Goal: Task Accomplishment & Management: Use online tool/utility

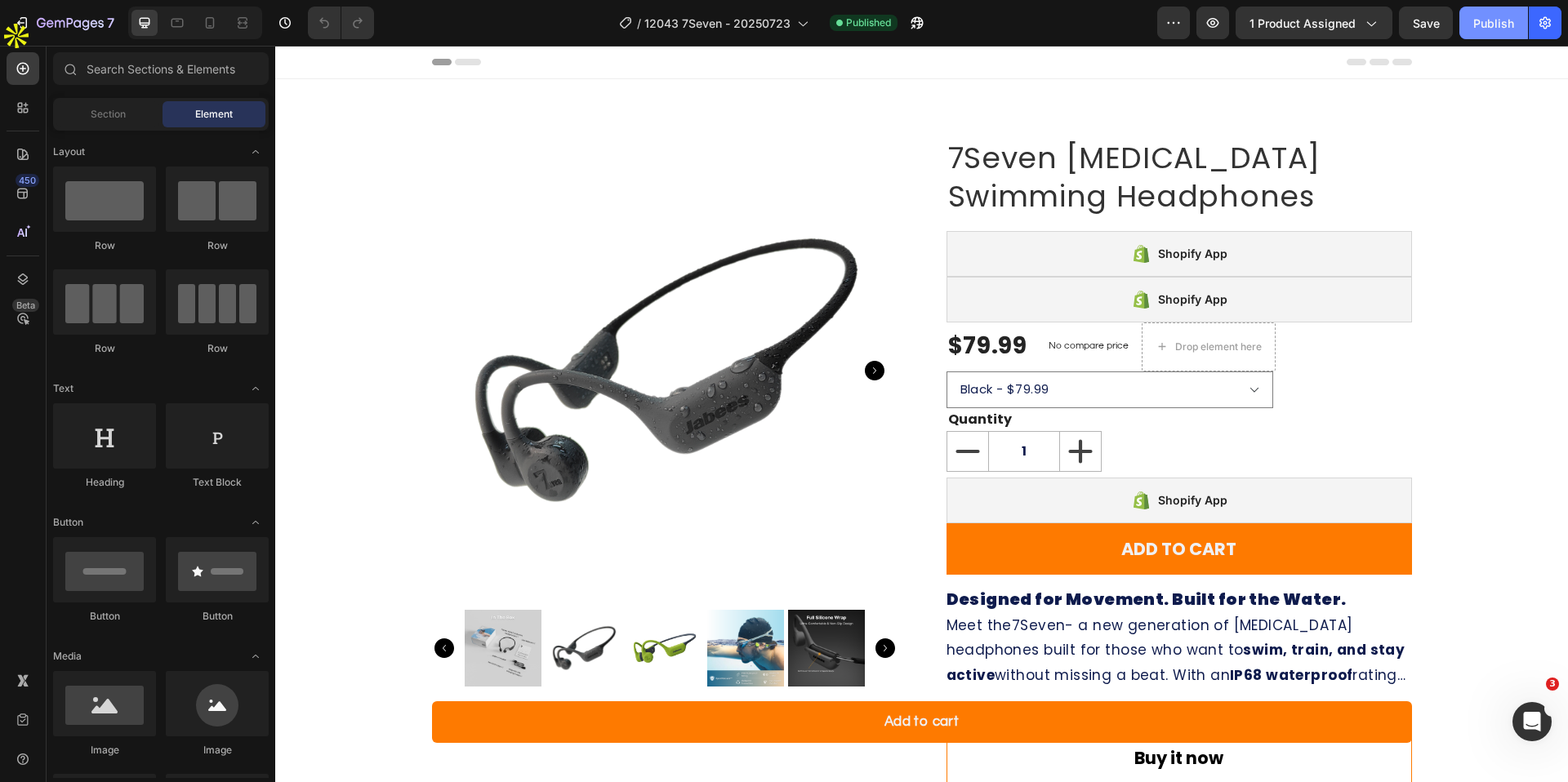
click at [1496, 30] on div "Publish" at bounding box center [1493, 23] width 41 height 17
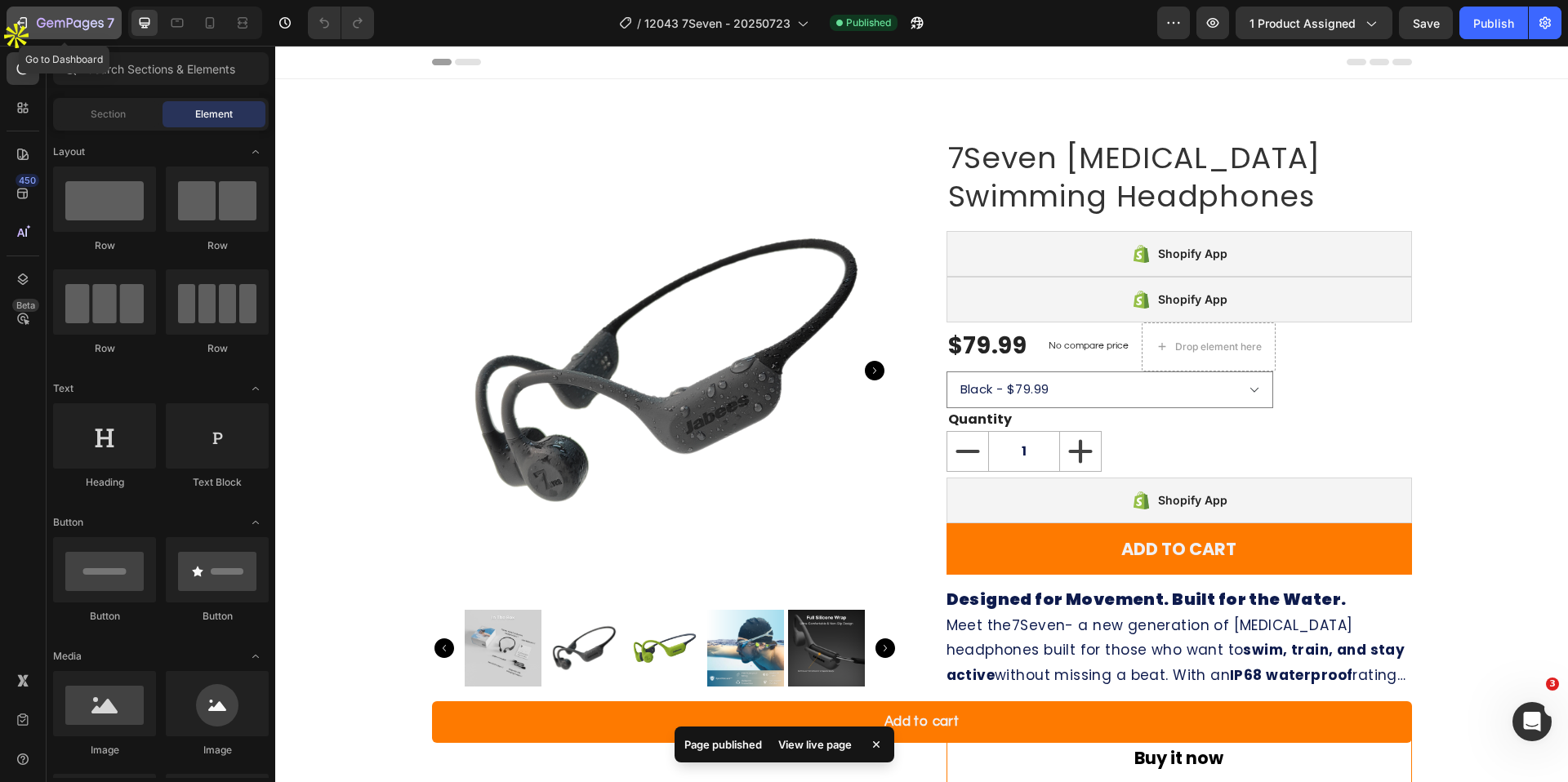
click at [34, 24] on div "7" at bounding box center [65, 23] width 101 height 19
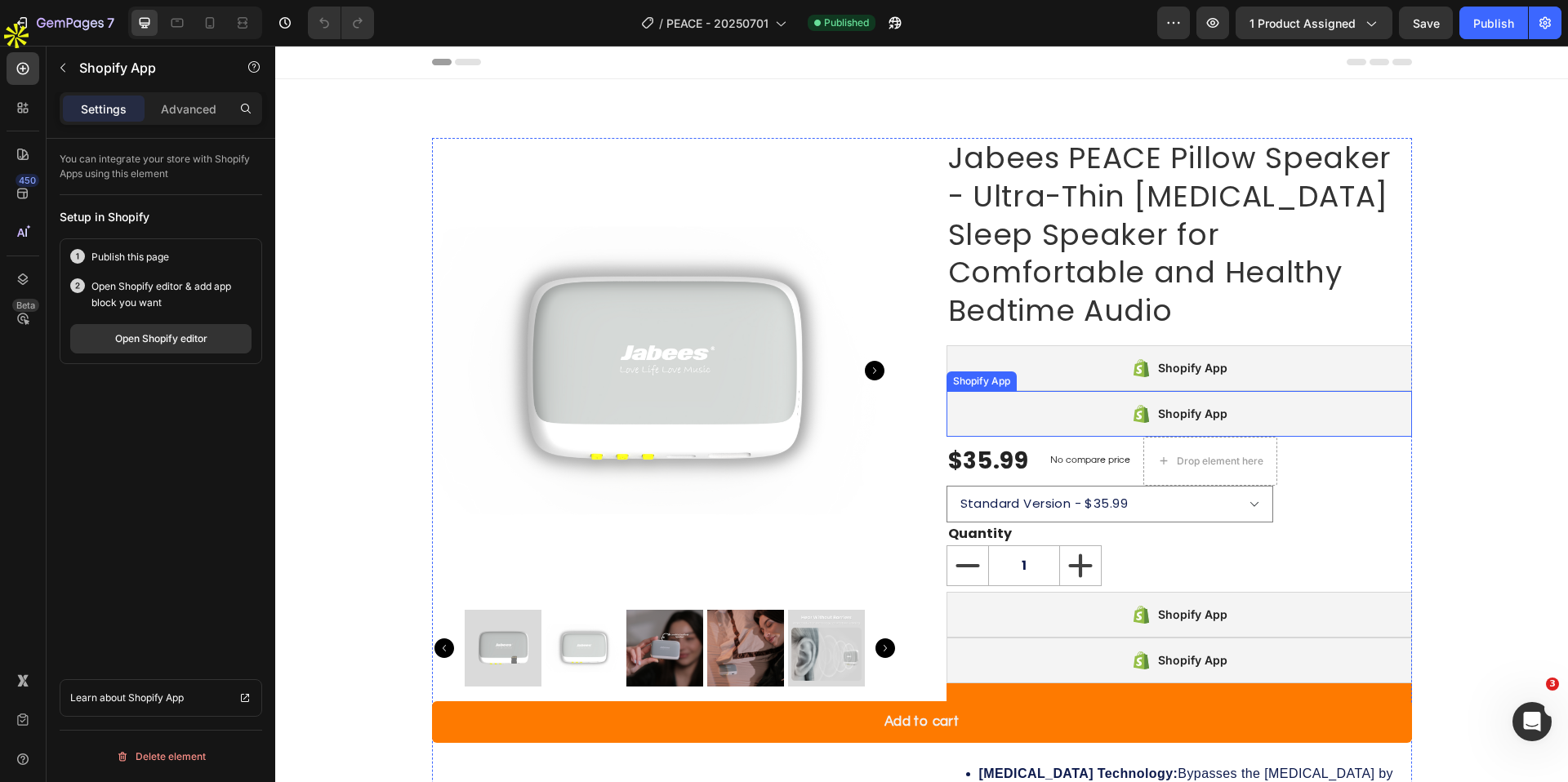
click at [1240, 414] on div "Shopify App" at bounding box center [1179, 414] width 465 height 46
click at [174, 342] on div "Open Shopify editor" at bounding box center [161, 339] width 92 height 15
click at [1473, 27] on div "Publish" at bounding box center [1493, 23] width 41 height 17
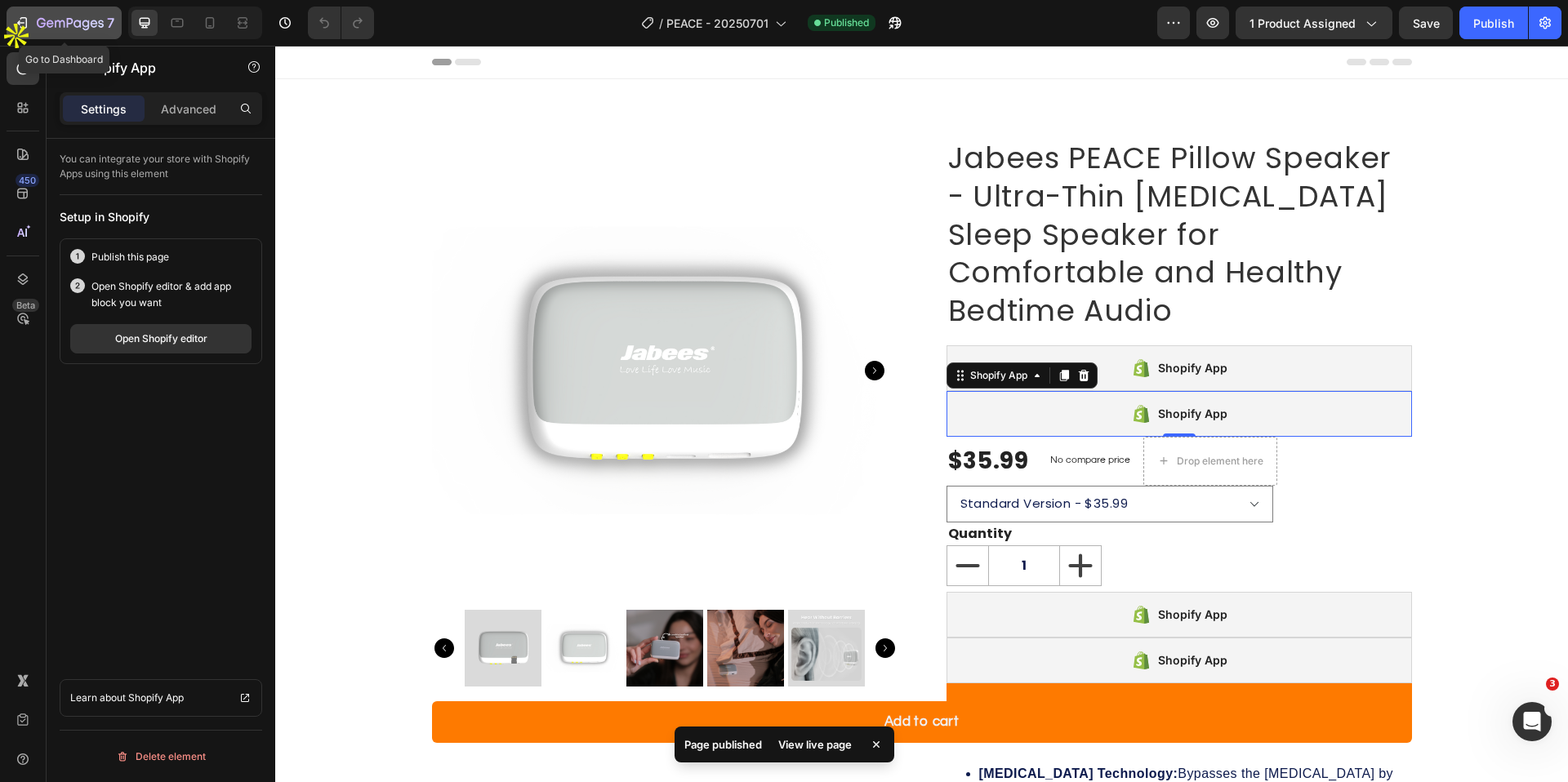
click at [43, 24] on icon "button" at bounding box center [70, 23] width 67 height 14
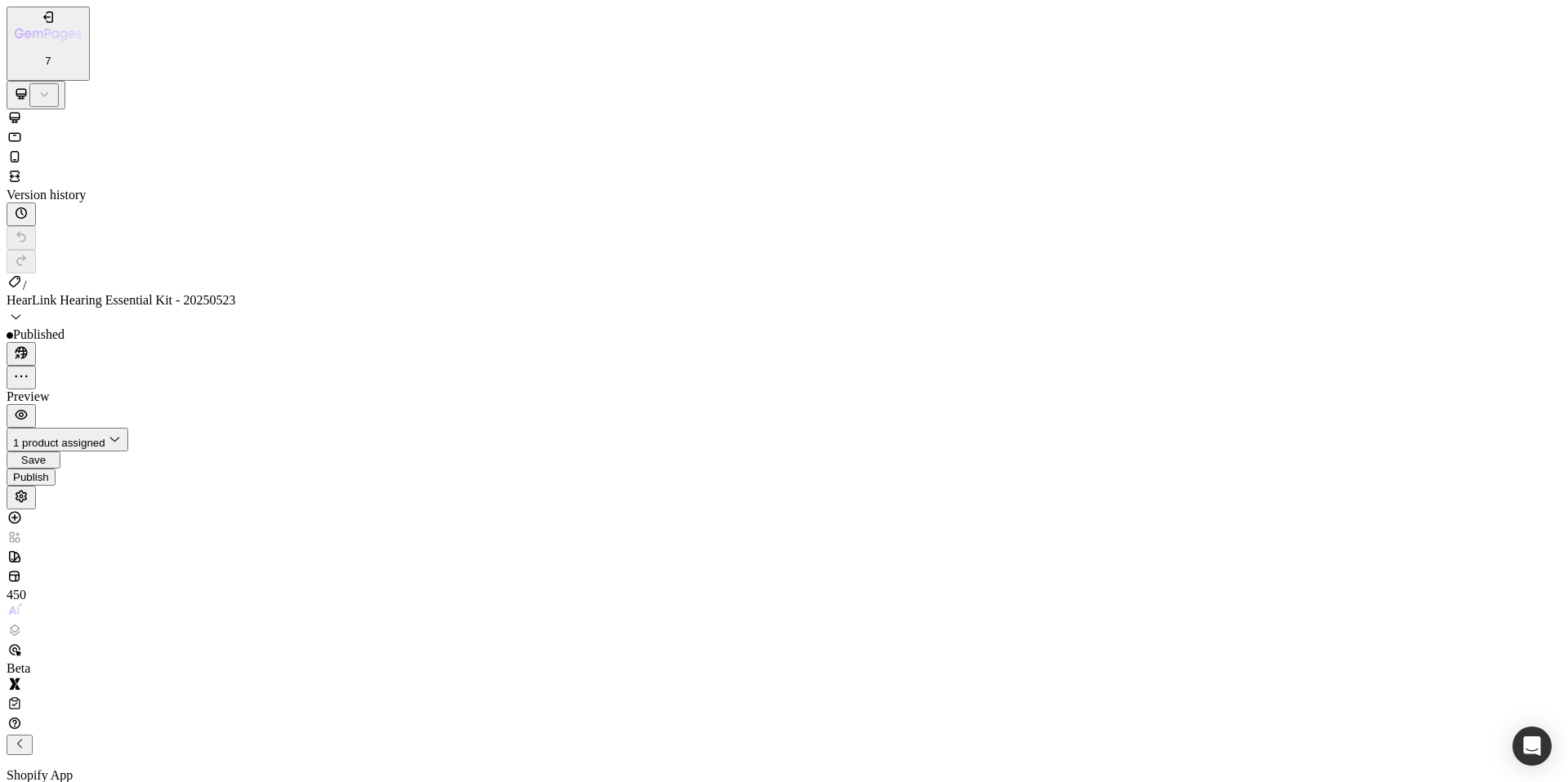
click at [49, 471] on div "Publish" at bounding box center [31, 477] width 36 height 13
click at [57, 34] on button "7" at bounding box center [48, 44] width 83 height 75
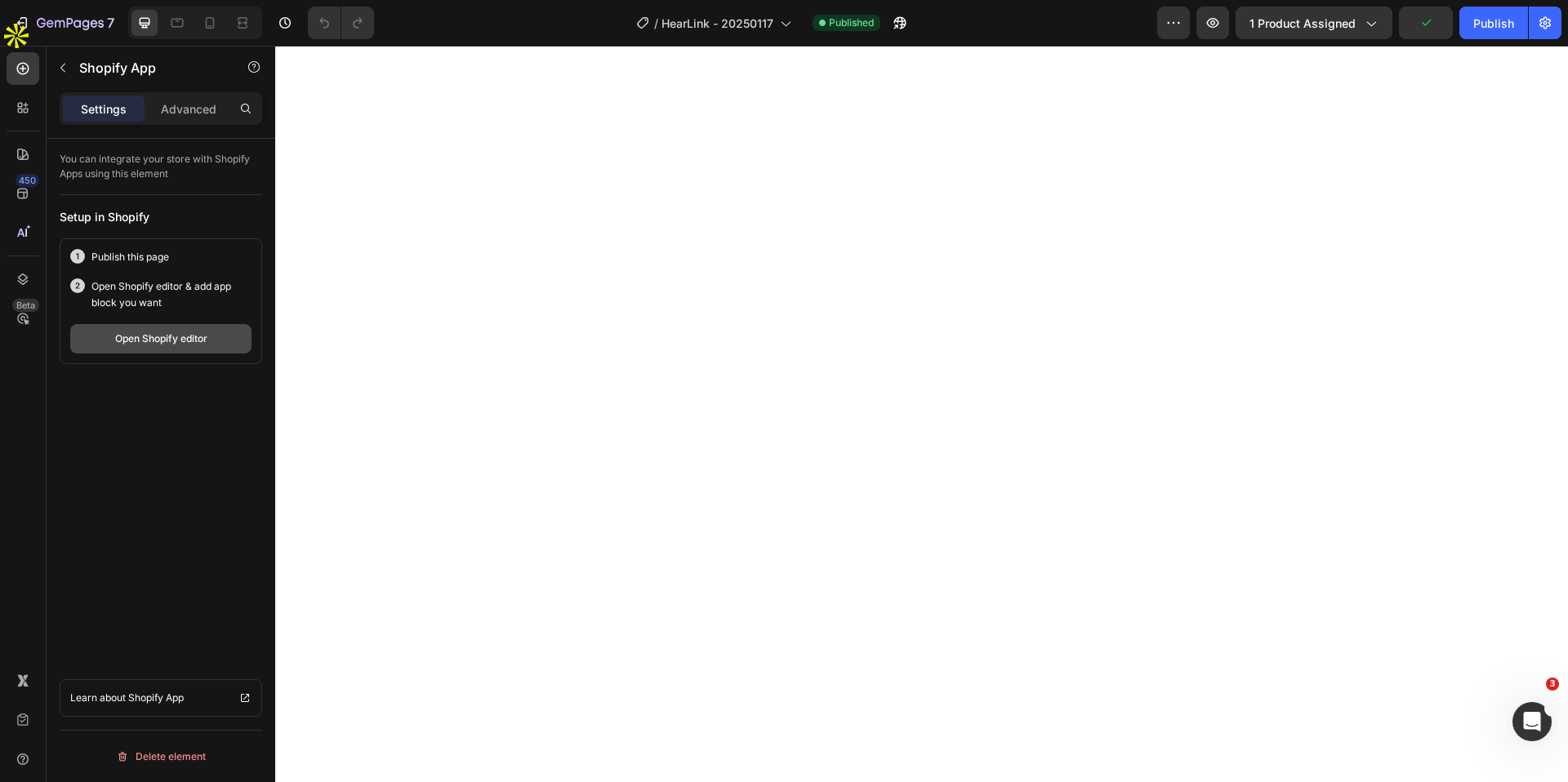
click at [180, 346] on button "Open Shopify editor" at bounding box center [161, 339] width 181 height 29
click at [23, 107] on icon at bounding box center [23, 107] width 16 height 16
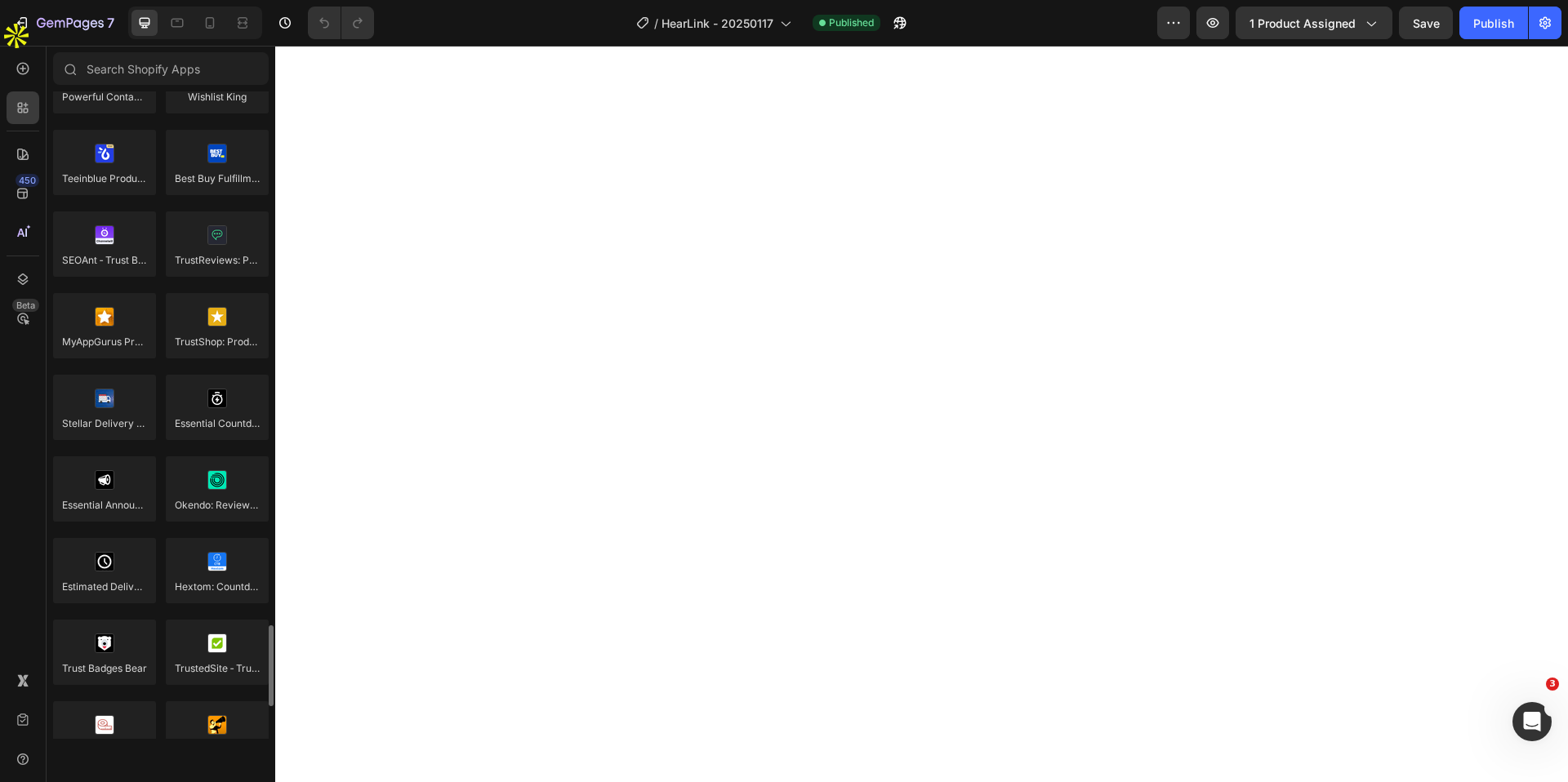
scroll to position [4514, 0]
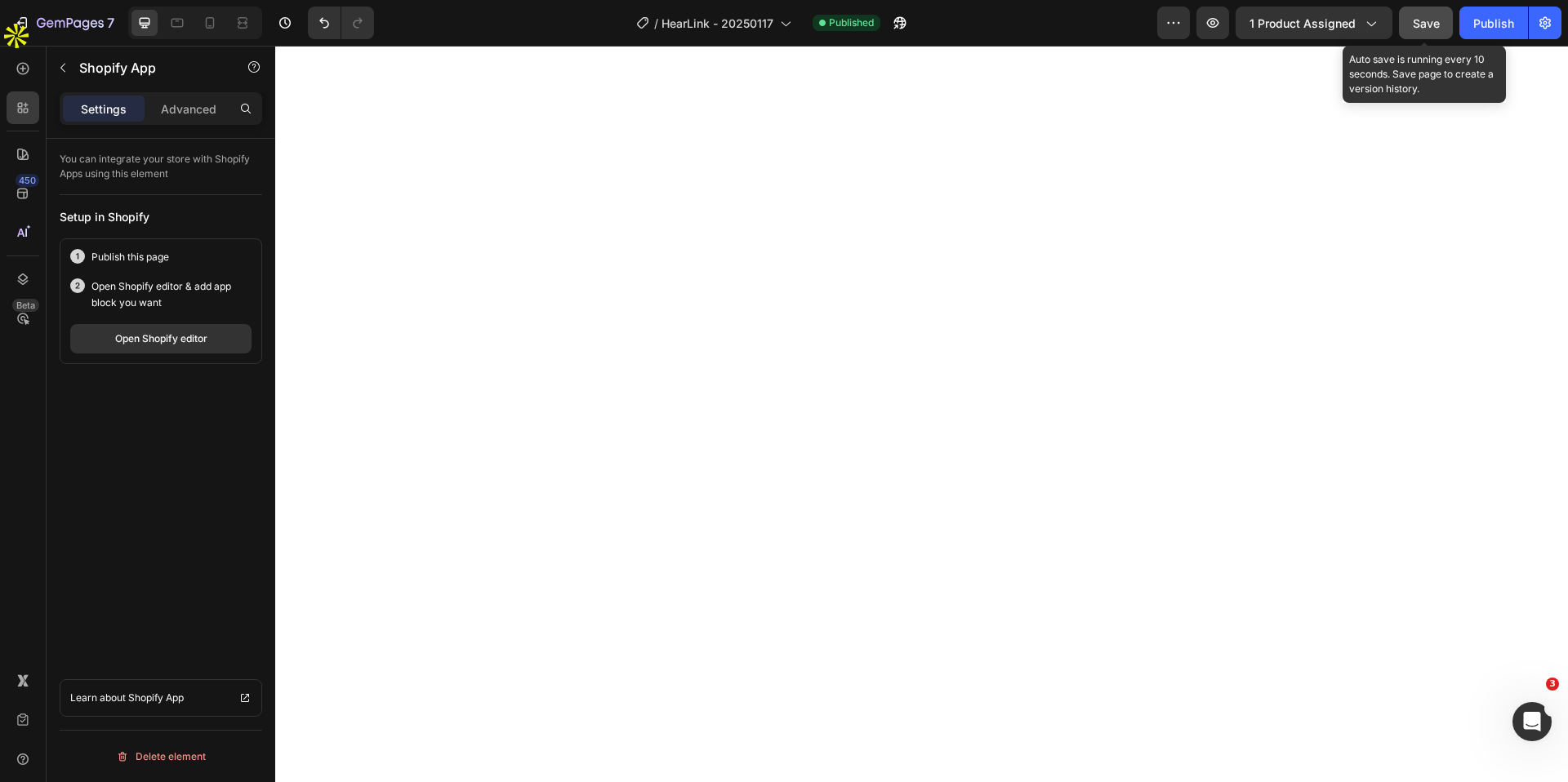
click at [1426, 27] on span "Save" at bounding box center [1426, 23] width 27 height 14
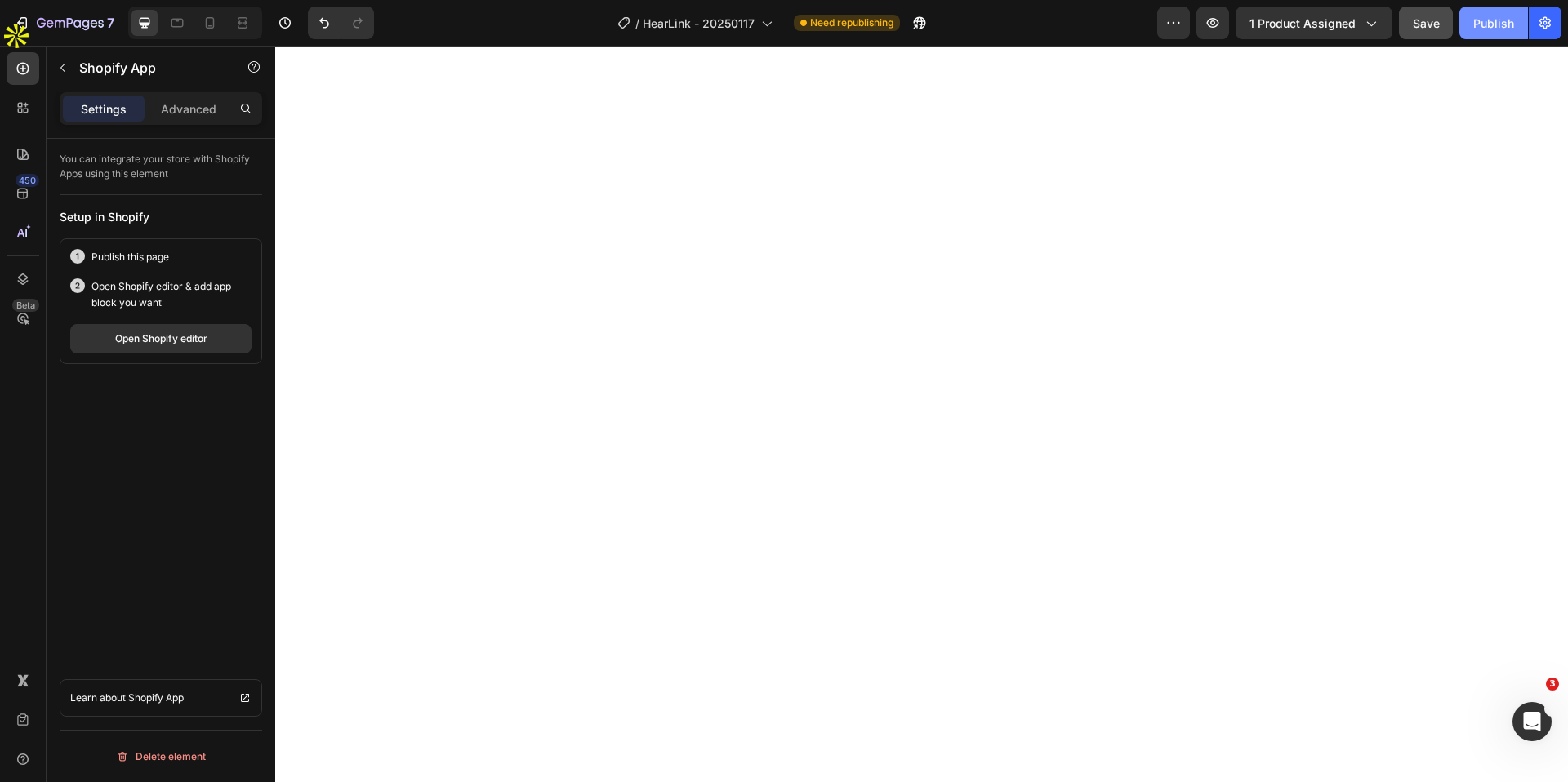
click at [1497, 29] on div "Publish" at bounding box center [1493, 23] width 41 height 17
click at [44, 21] on icon "button" at bounding box center [70, 23] width 67 height 14
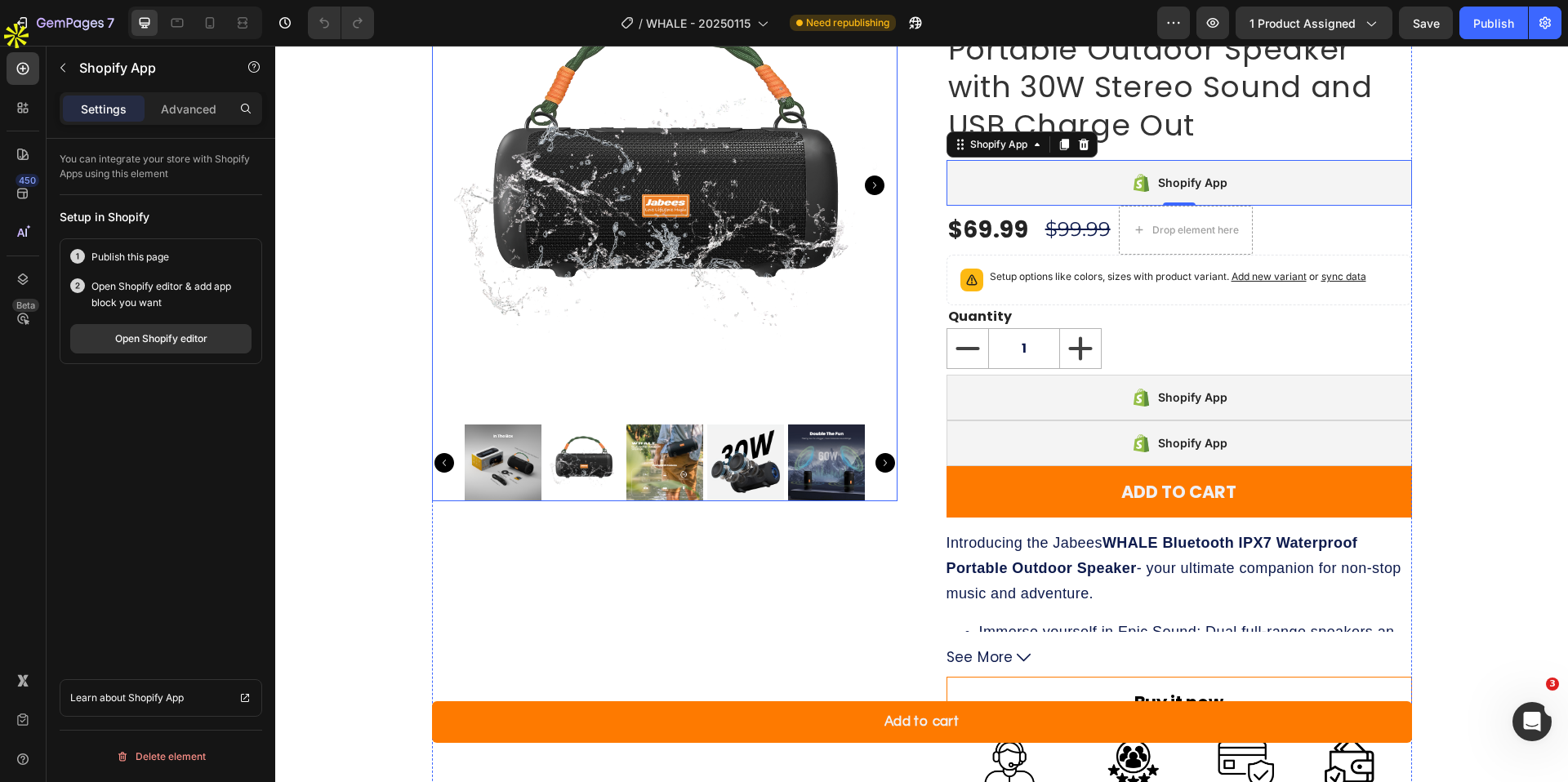
scroll to position [147, 0]
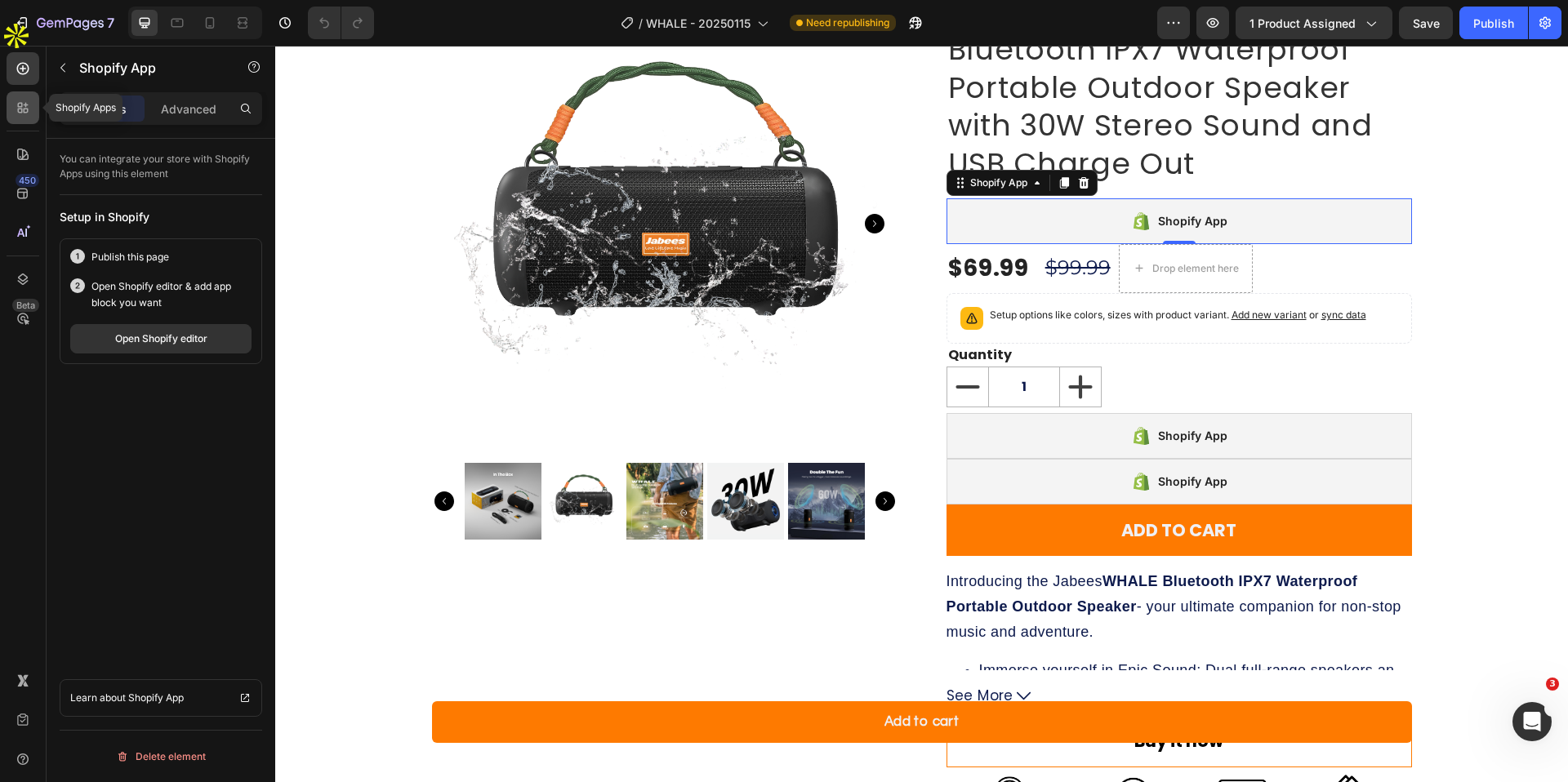
click at [24, 115] on icon at bounding box center [23, 107] width 16 height 16
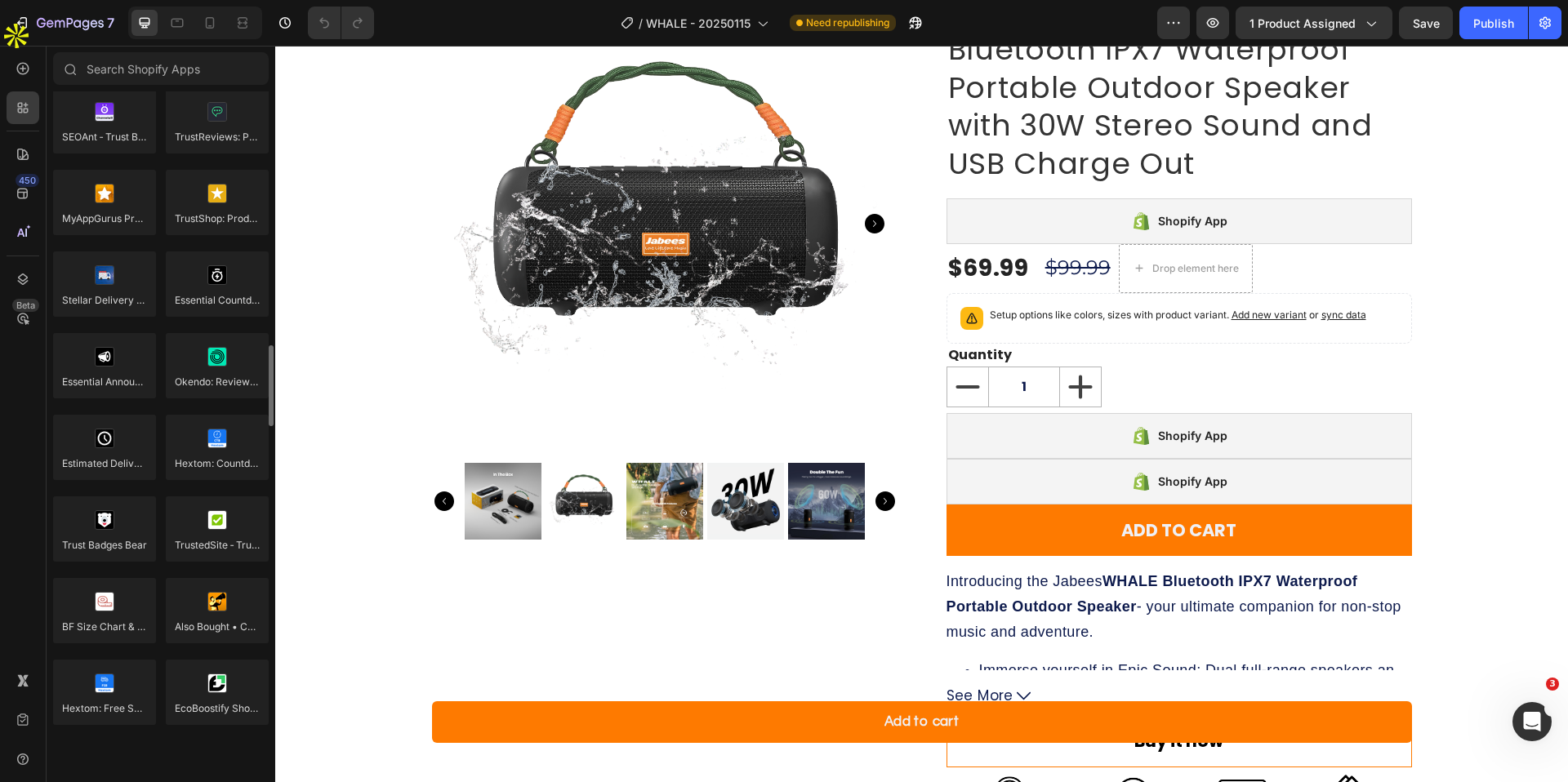
scroll to position [4514, 0]
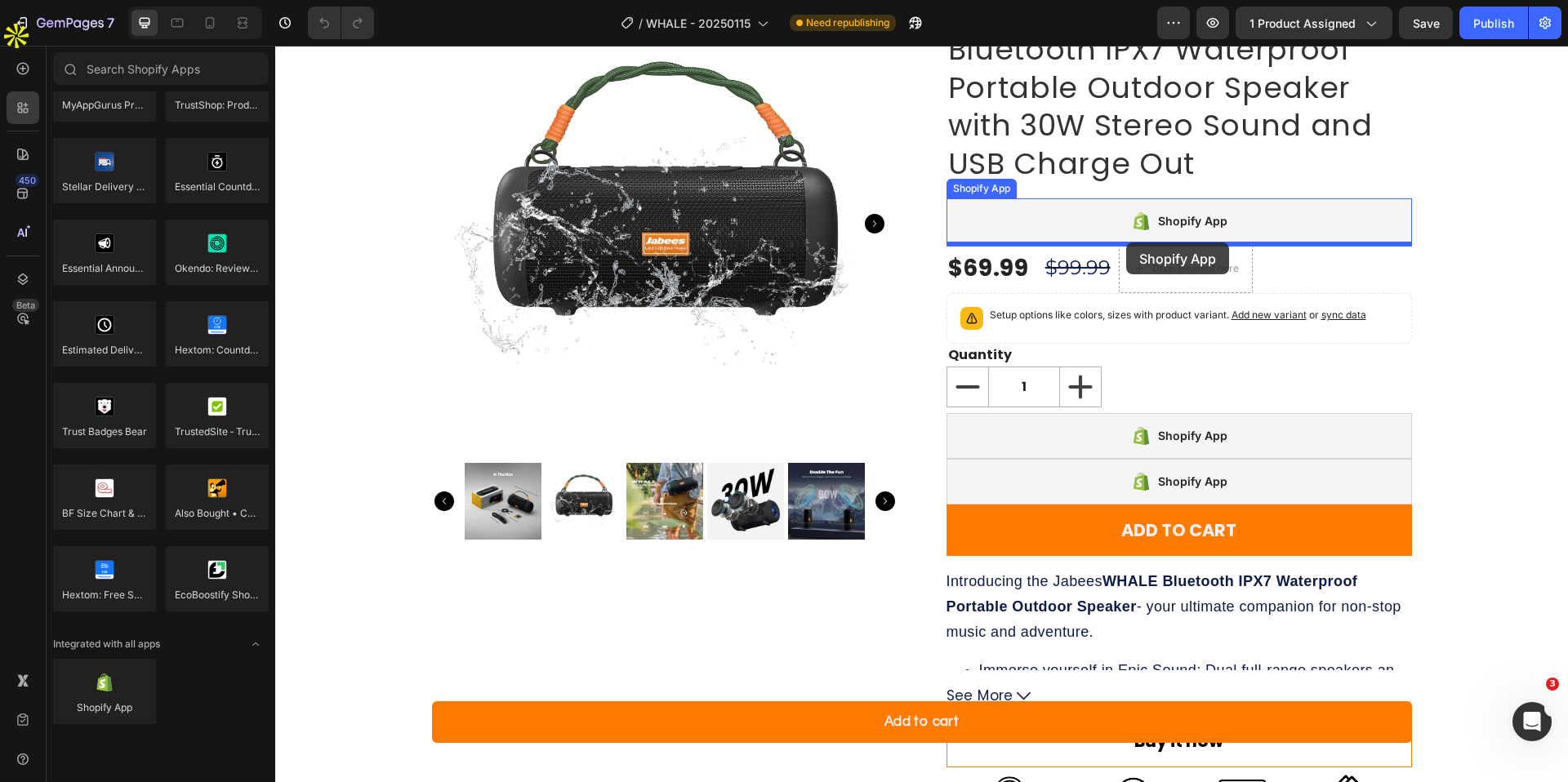
drag, startPoint x: 395, startPoint y: 752, endPoint x: 1126, endPoint y: 242, distance: 891.3
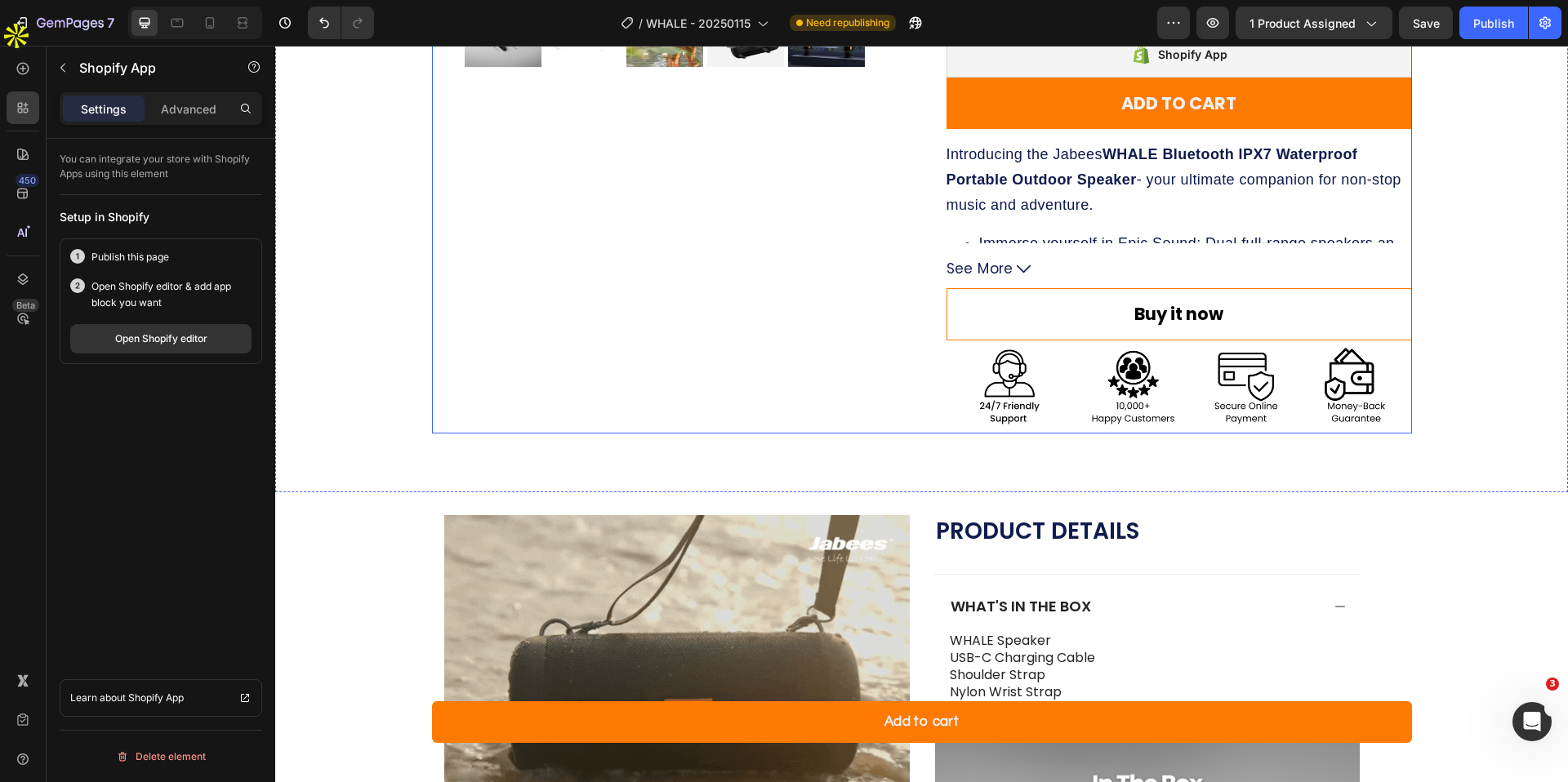
scroll to position [624, 0]
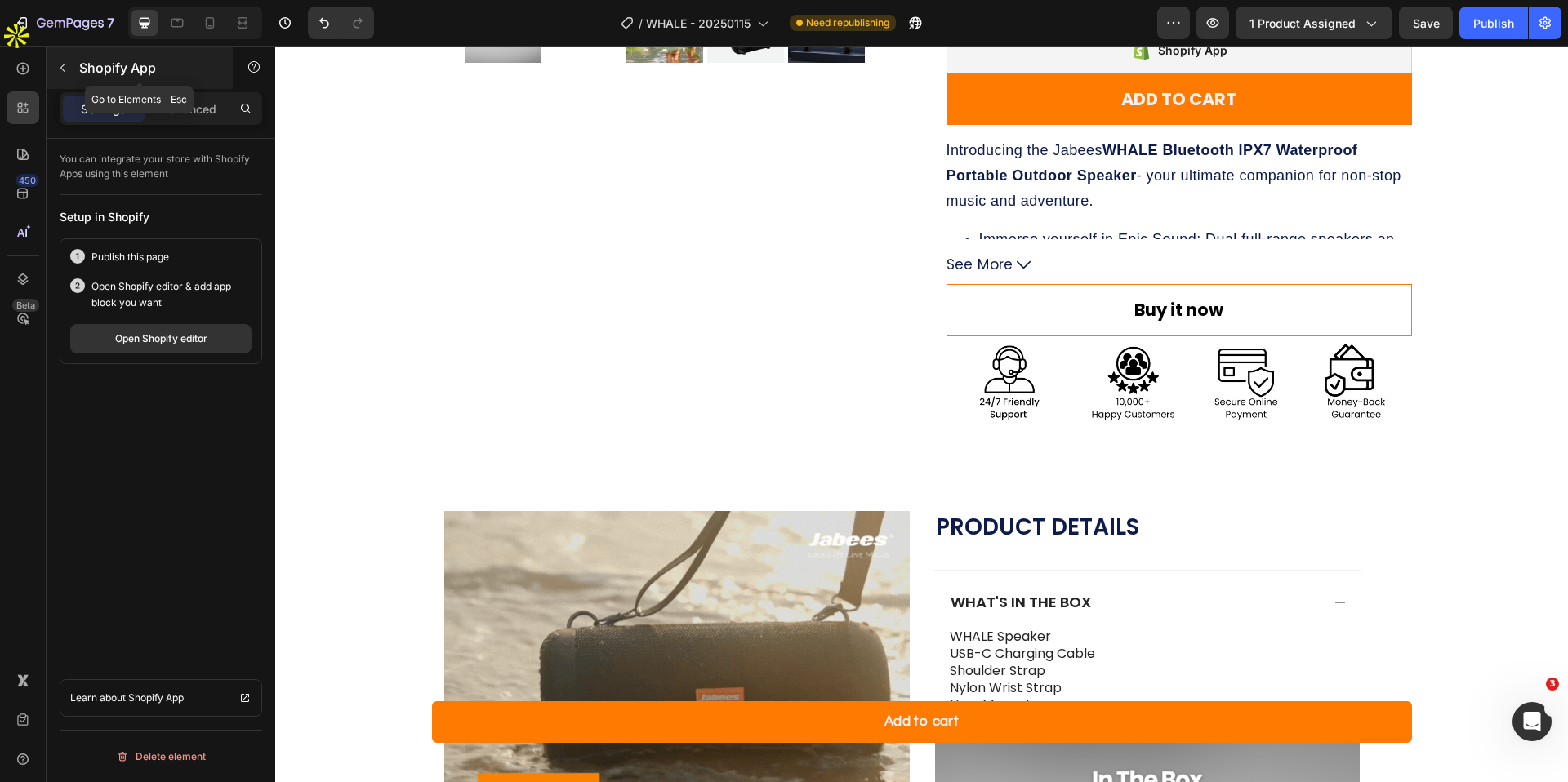
click at [57, 67] on icon "button" at bounding box center [63, 68] width 13 height 13
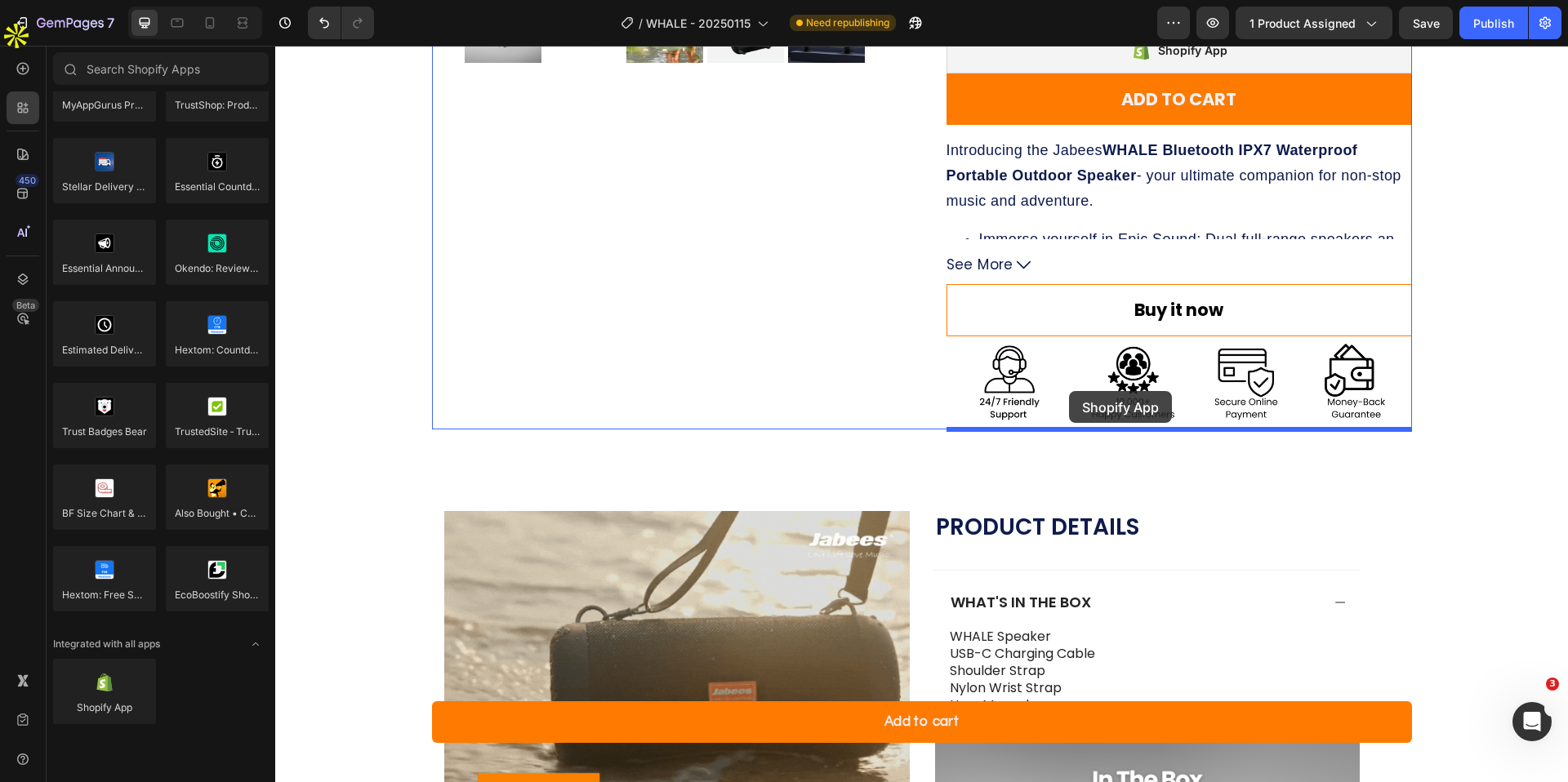
drag, startPoint x: 376, startPoint y: 748, endPoint x: 1069, endPoint y: 391, distance: 779.5
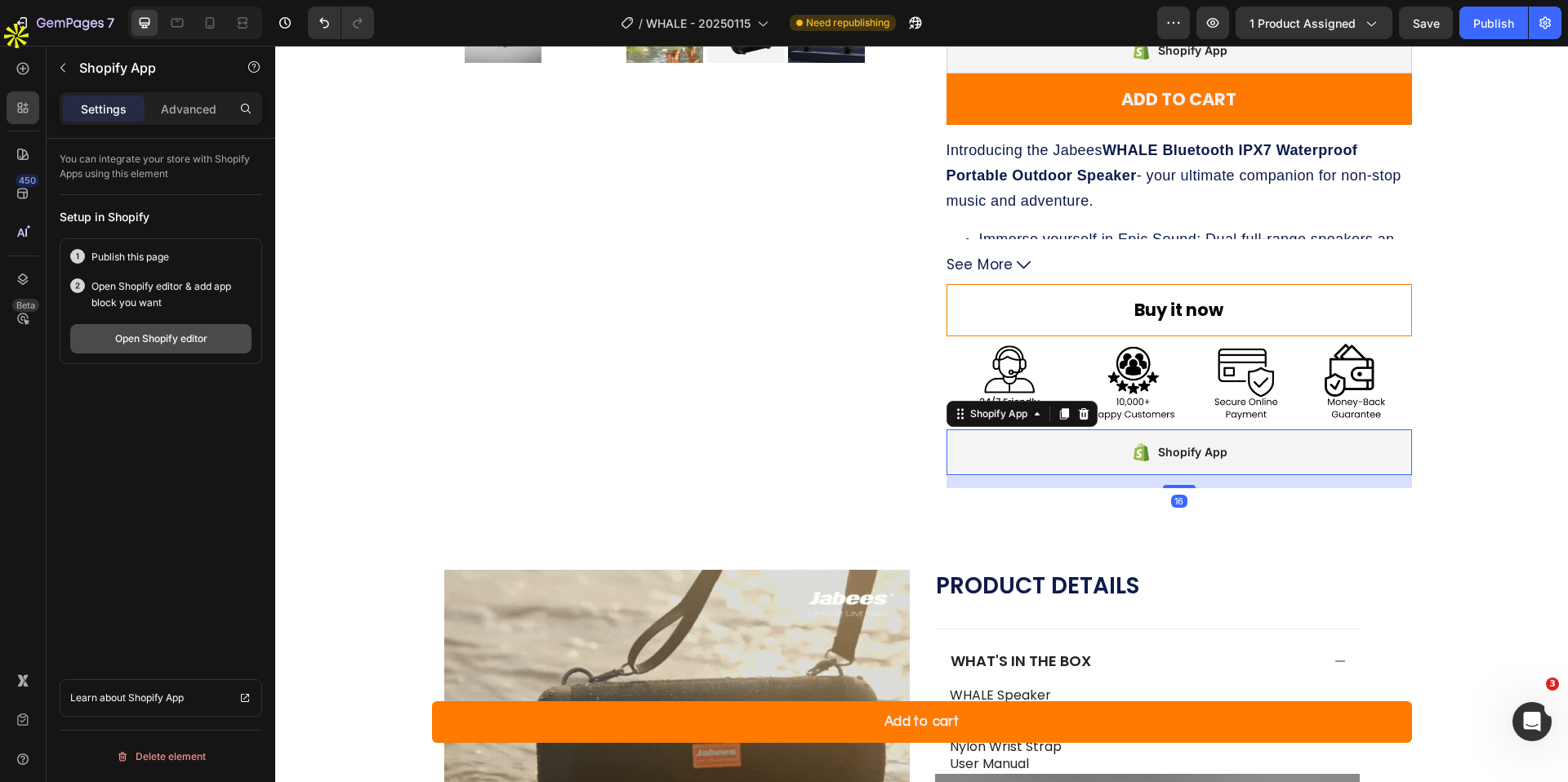
click at [137, 336] on div "Open Shopify editor" at bounding box center [161, 339] width 92 height 15
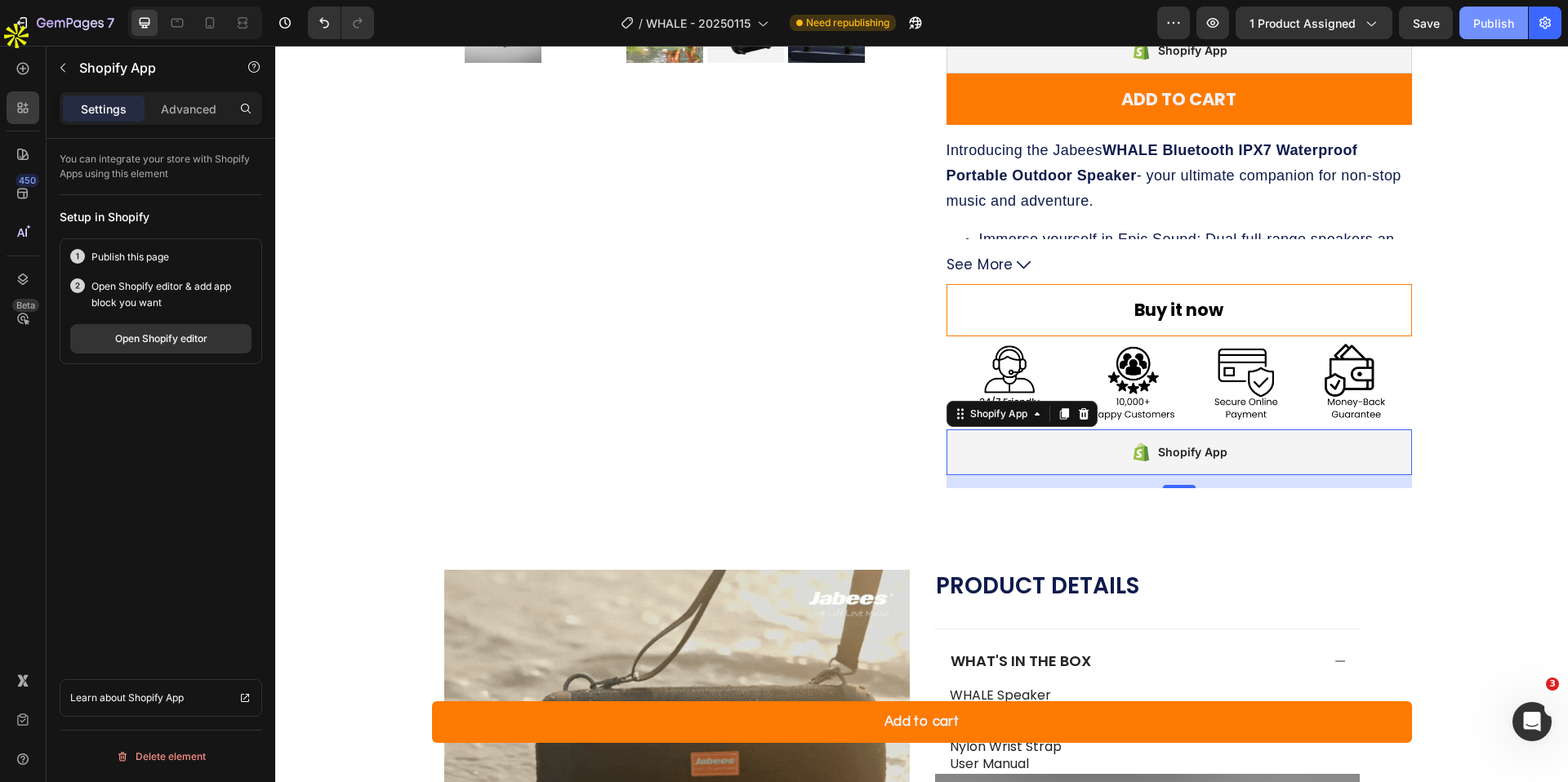
click at [1501, 27] on div "Publish" at bounding box center [1493, 23] width 41 height 17
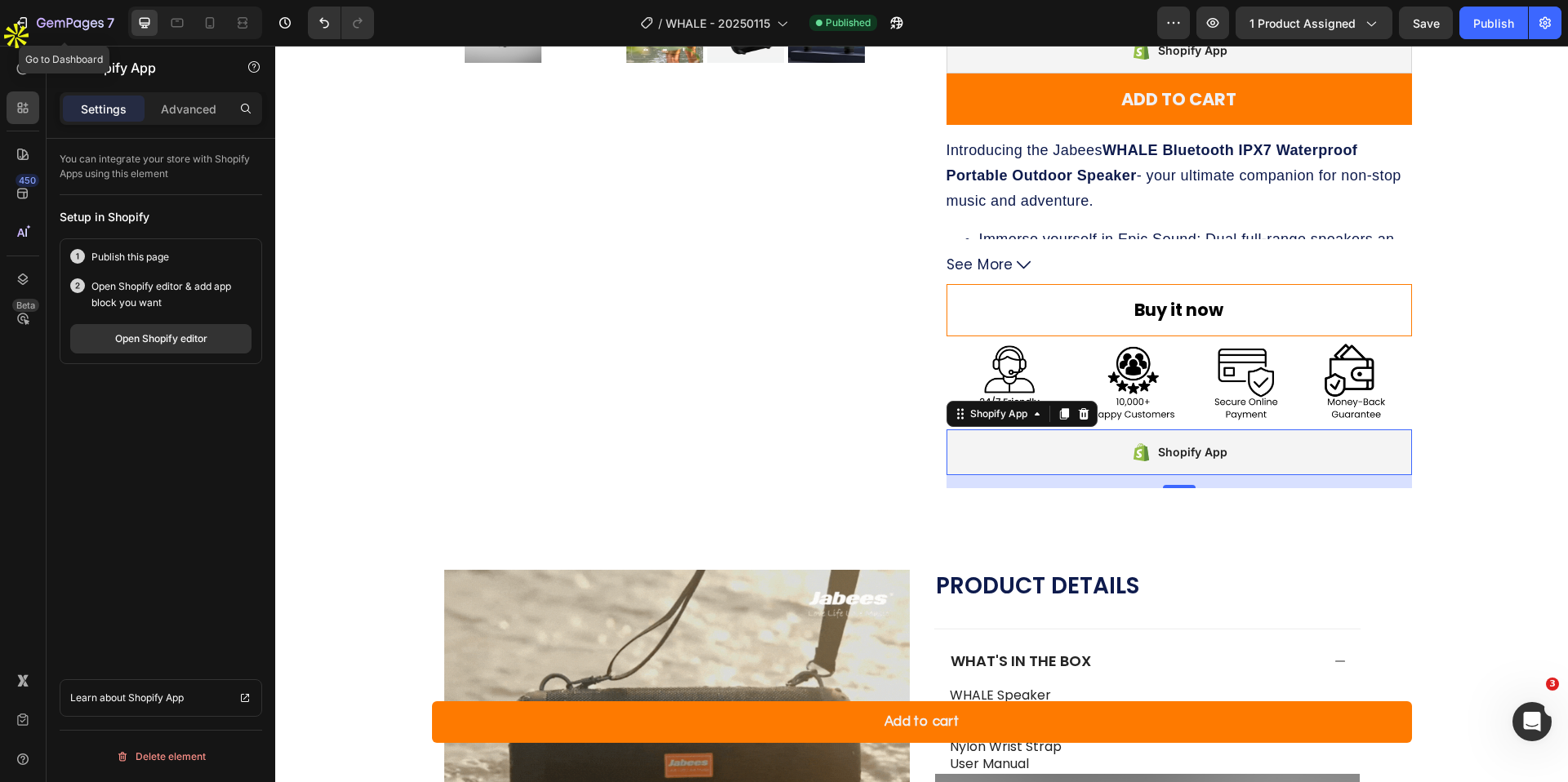
drag, startPoint x: 41, startPoint y: 23, endPoint x: 61, endPoint y: 103, distance: 82.5
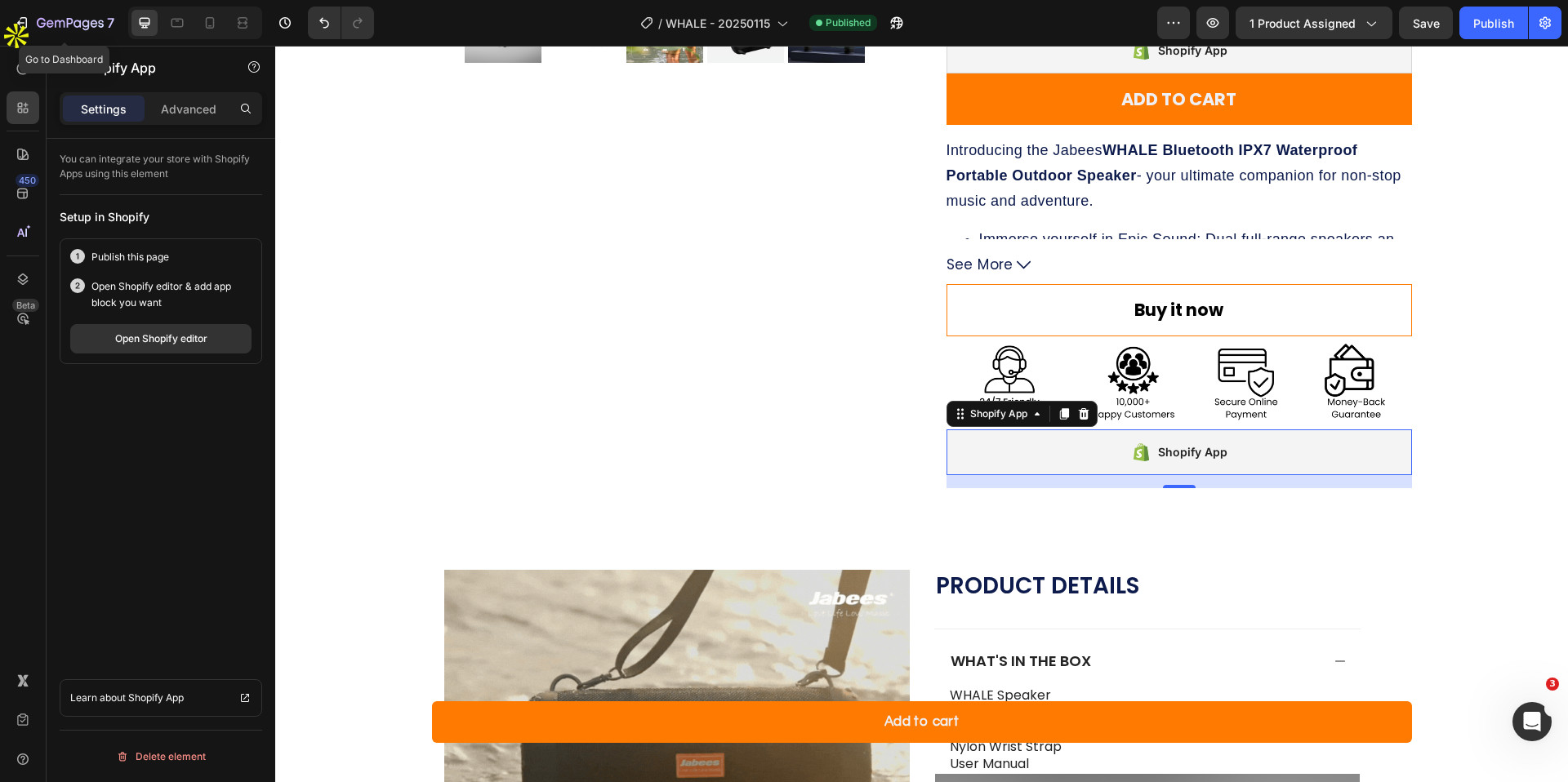
click at [41, 23] on icon "button" at bounding box center [70, 23] width 67 height 14
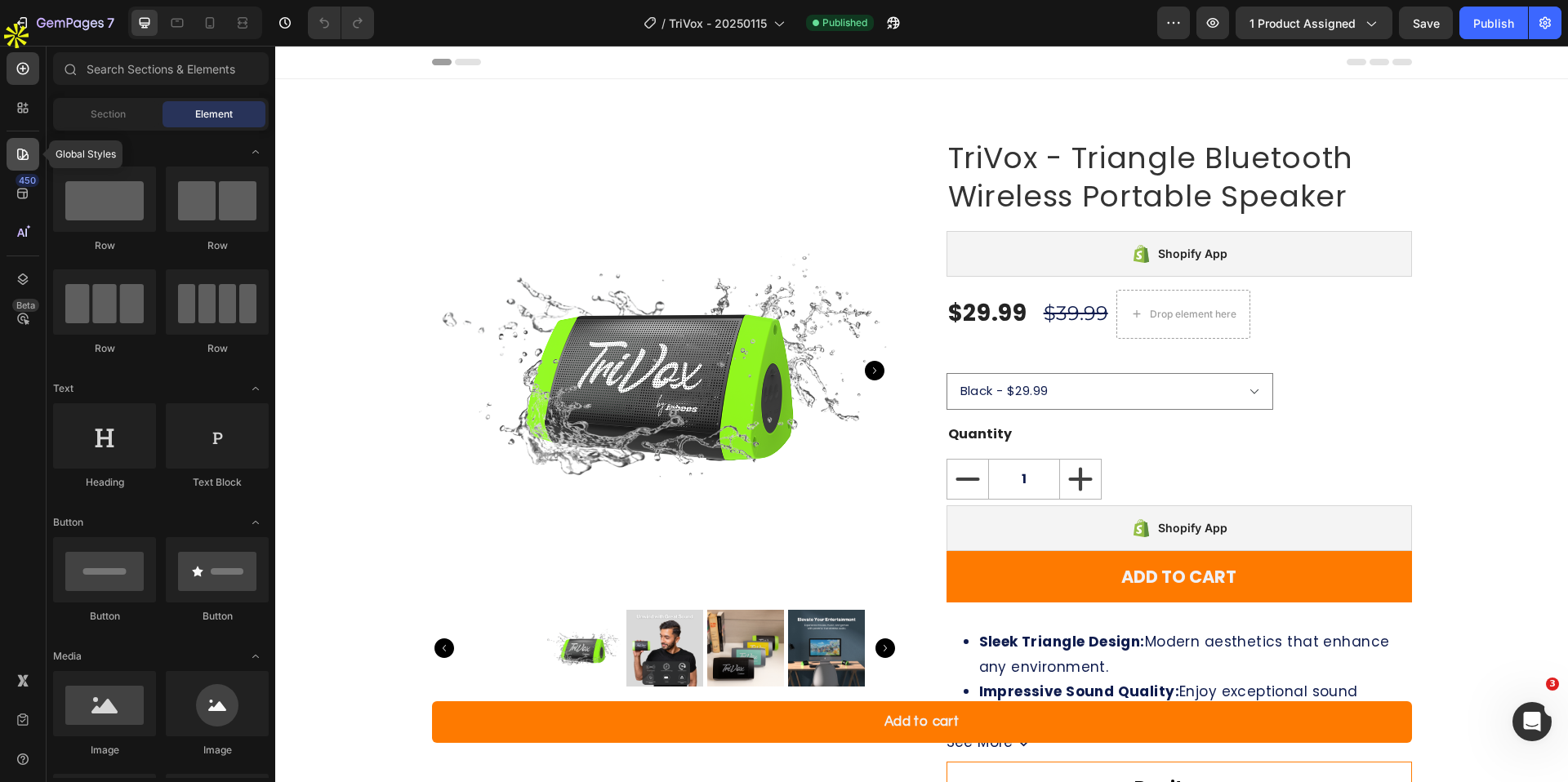
click at [17, 150] on icon at bounding box center [23, 154] width 12 height 12
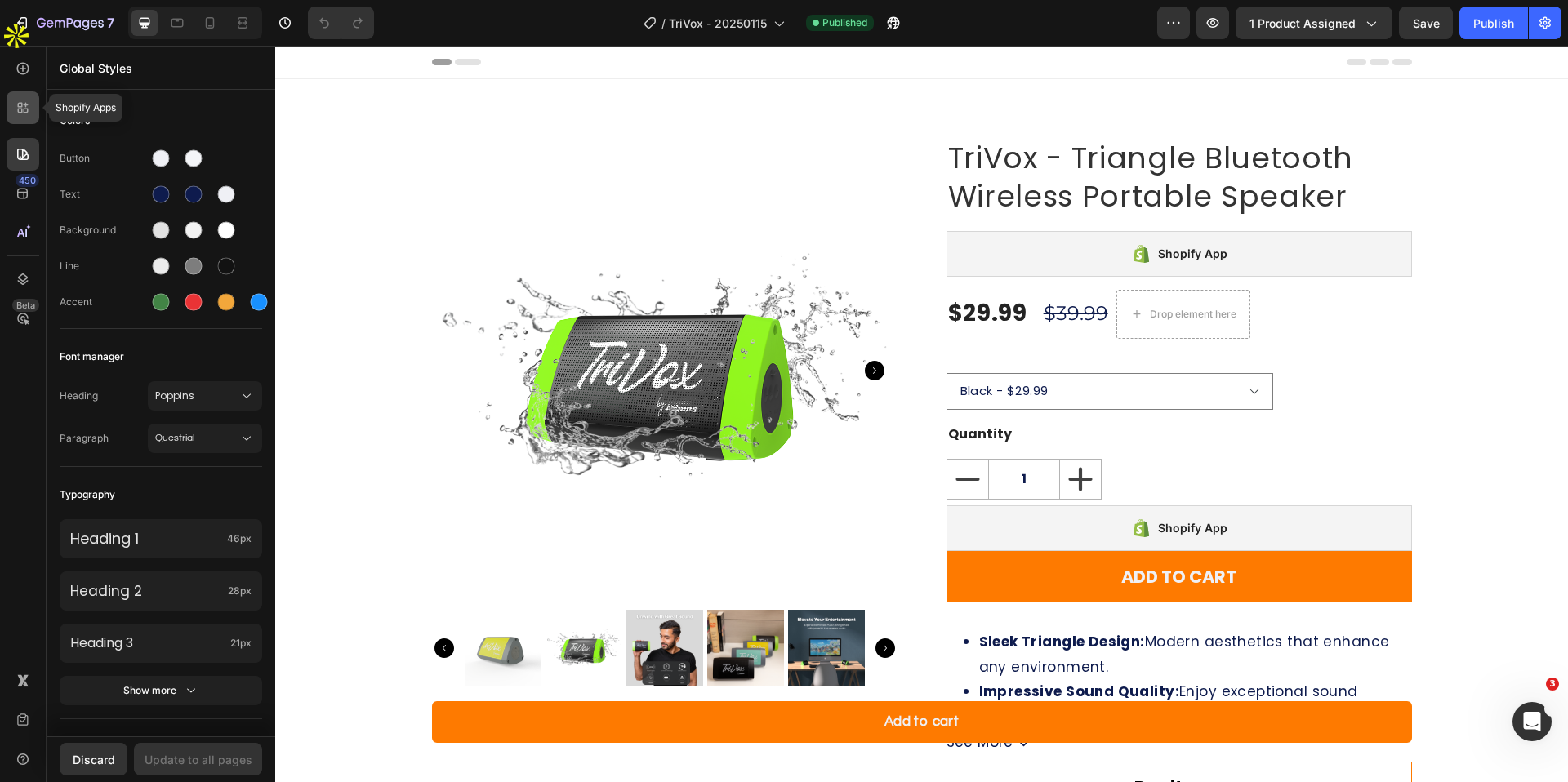
click at [29, 102] on icon at bounding box center [23, 107] width 16 height 16
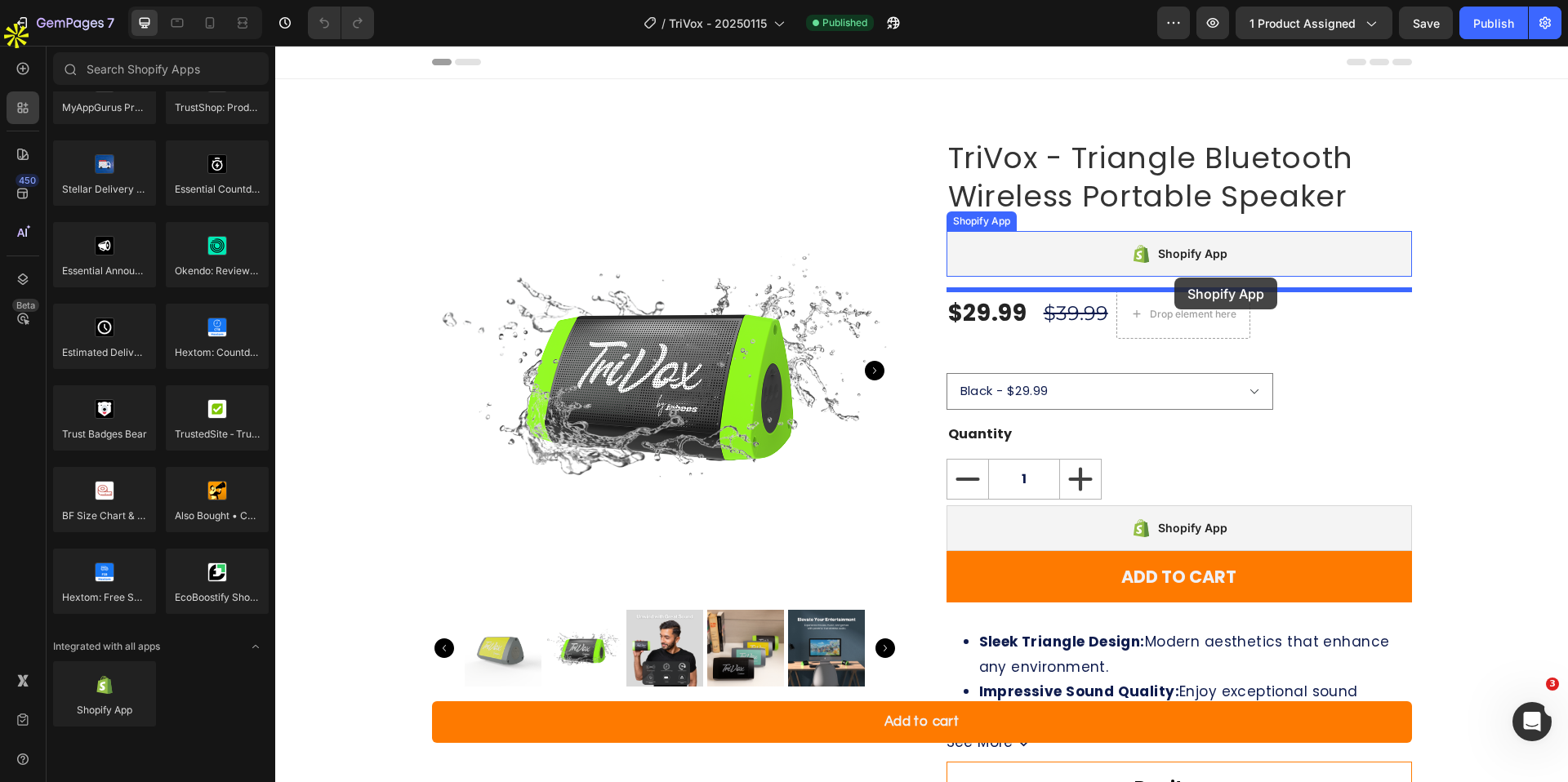
scroll to position [4509, 0]
drag, startPoint x: 382, startPoint y: 743, endPoint x: 1166, endPoint y: 272, distance: 914.6
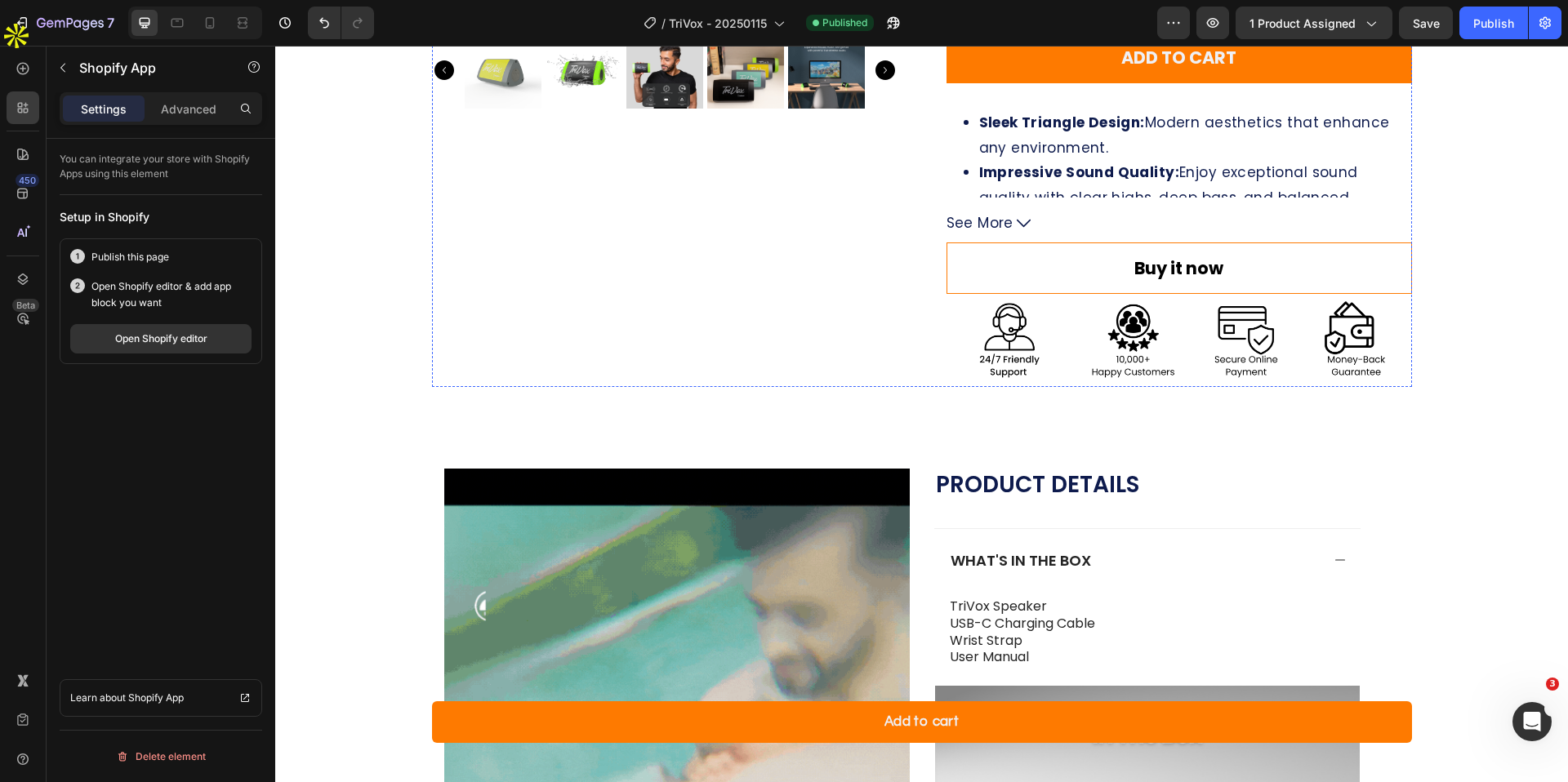
scroll to position [598, 0]
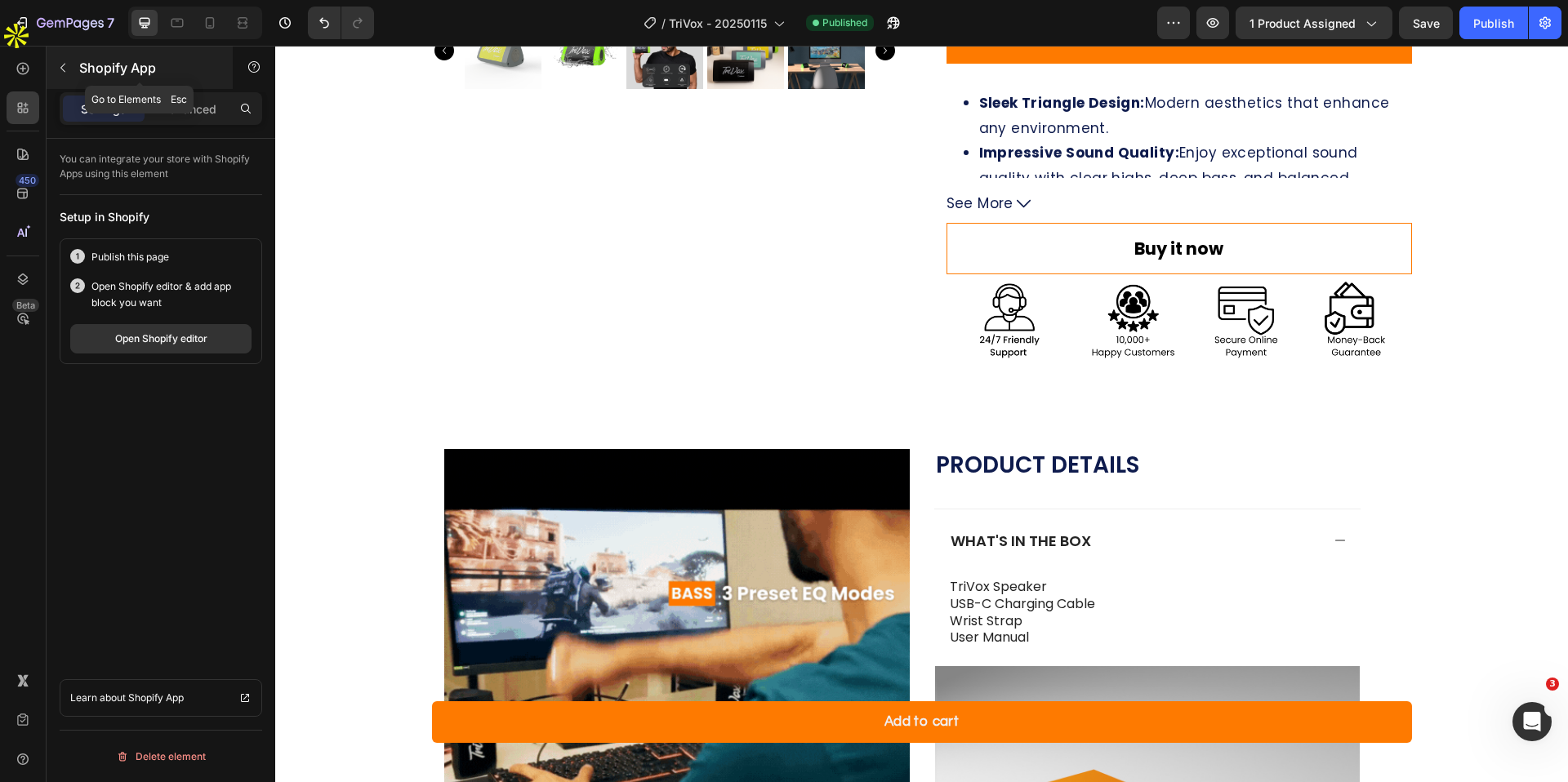
drag, startPoint x: 65, startPoint y: 65, endPoint x: 122, endPoint y: 203, distance: 149.3
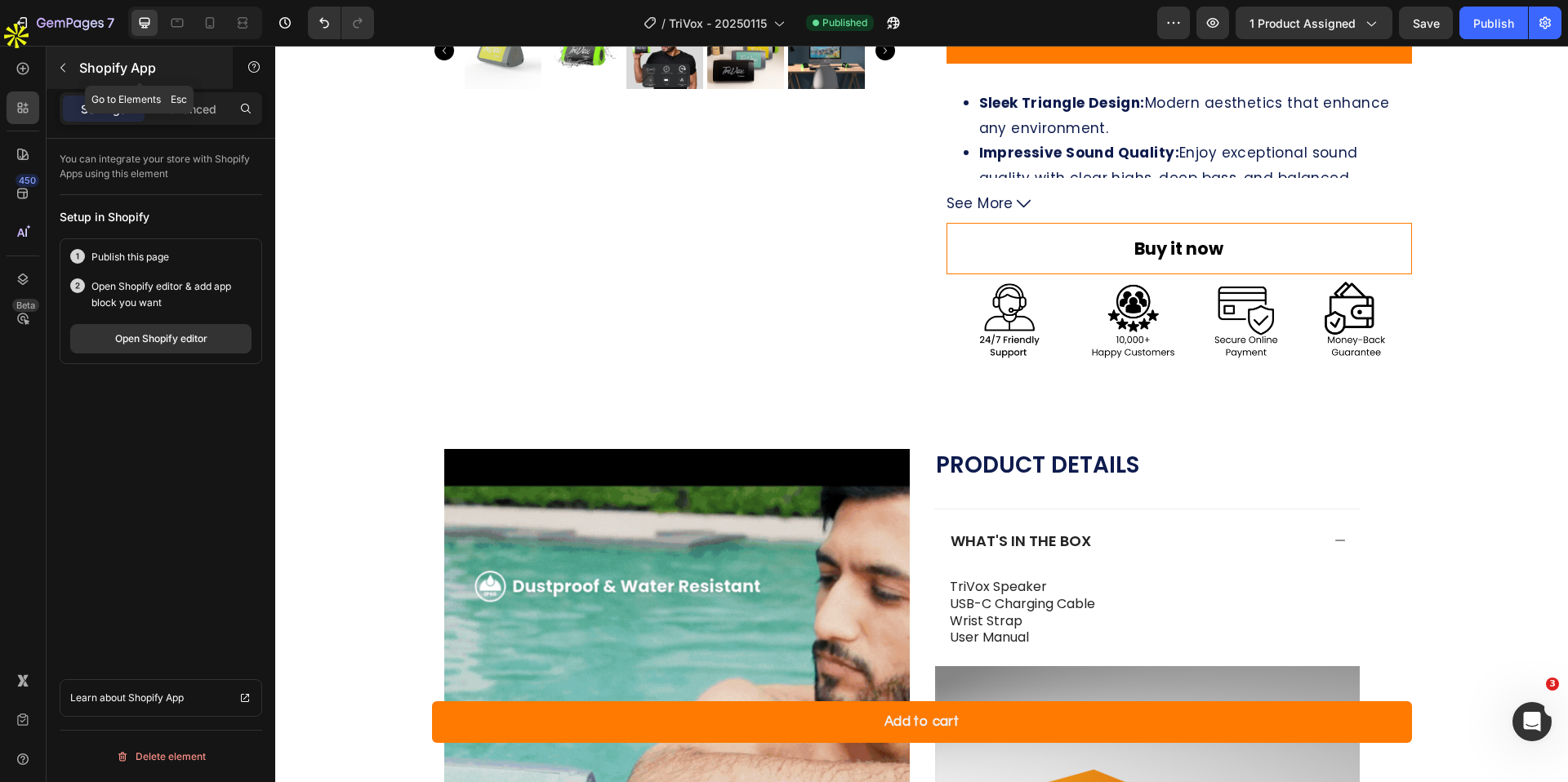
click at [65, 65] on icon "button" at bounding box center [63, 68] width 13 height 13
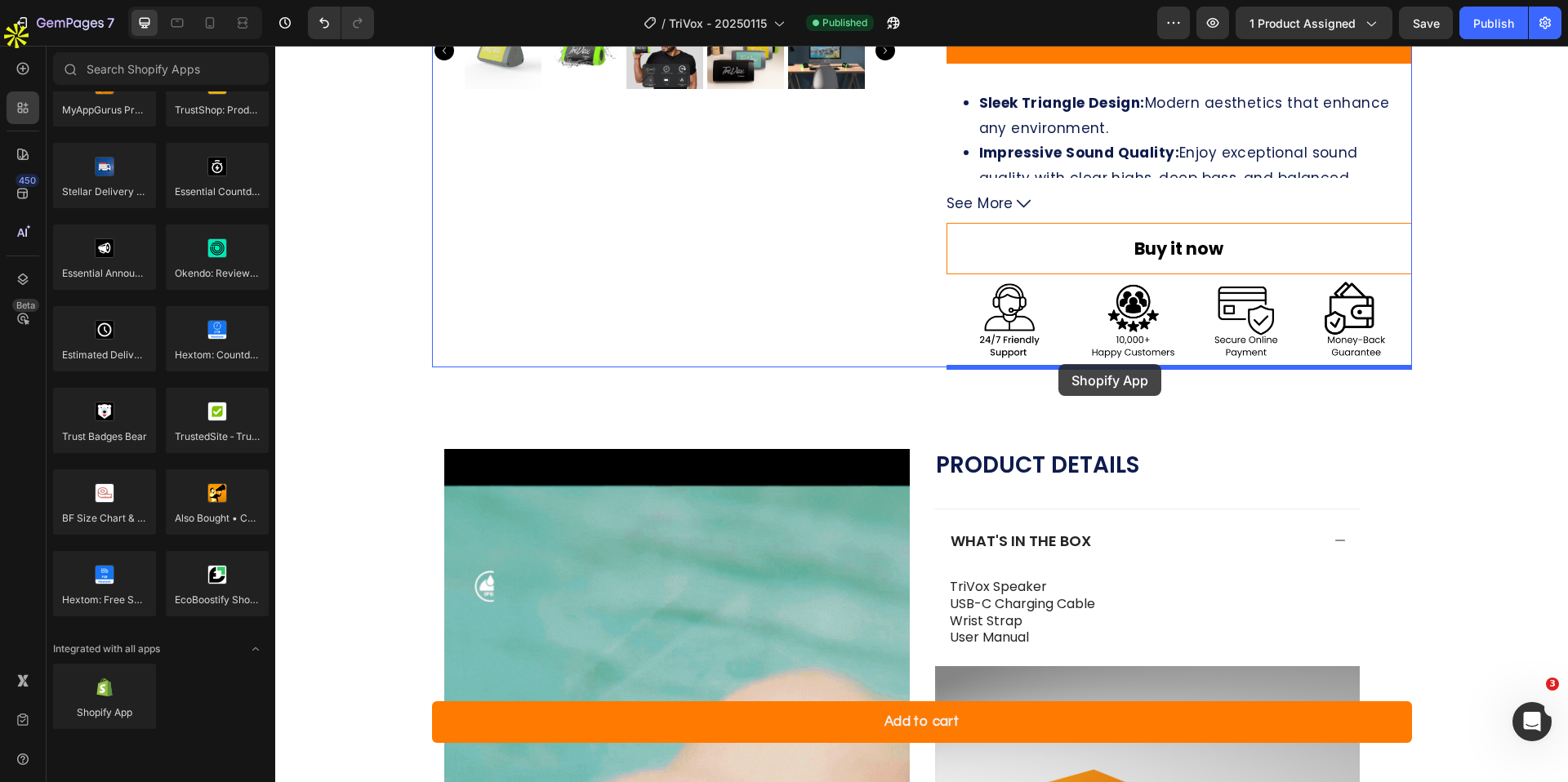
drag, startPoint x: 372, startPoint y: 759, endPoint x: 1059, endPoint y: 364, distance: 792.5
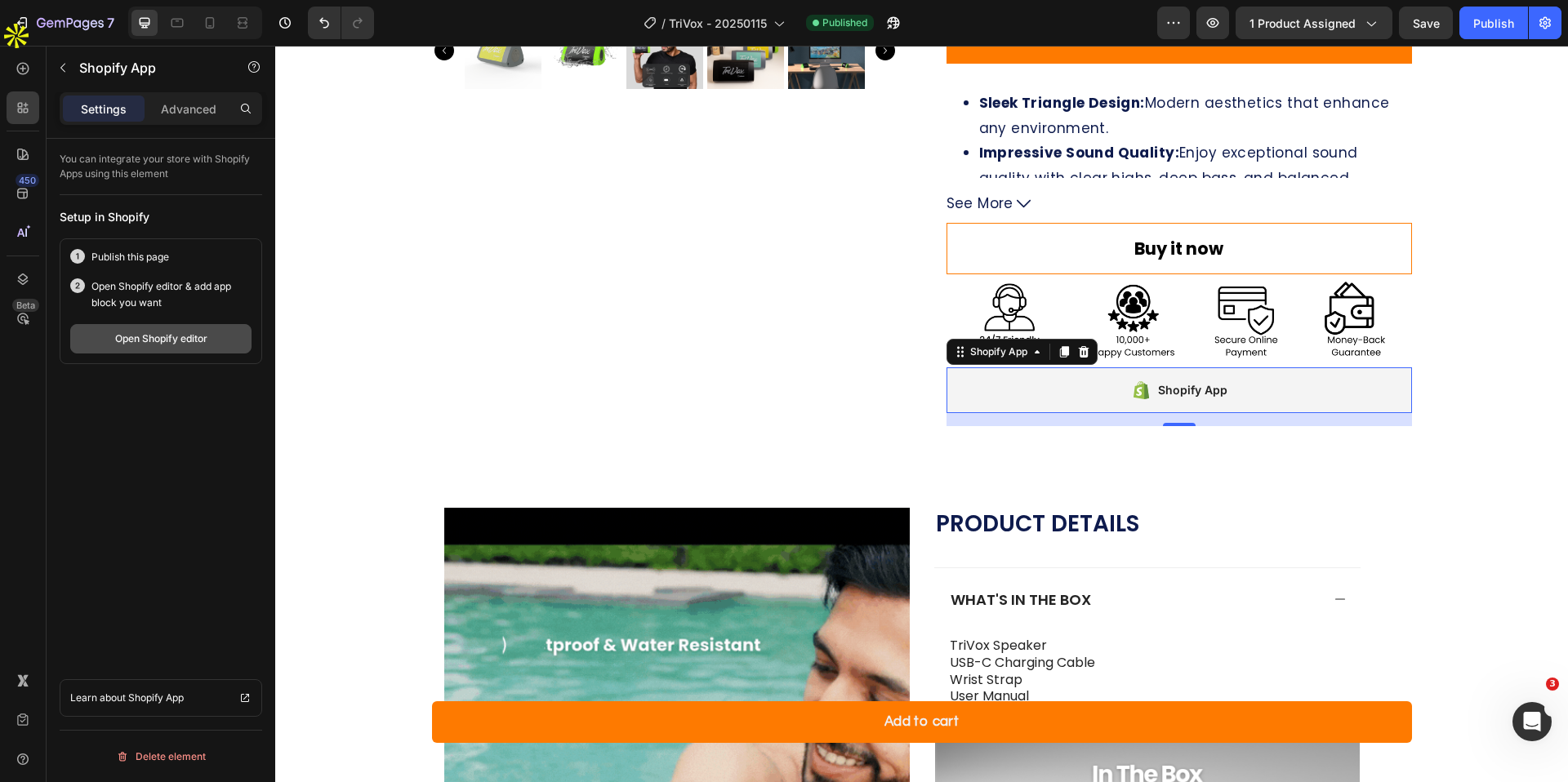
click at [171, 347] on button "Open Shopify editor" at bounding box center [161, 339] width 181 height 29
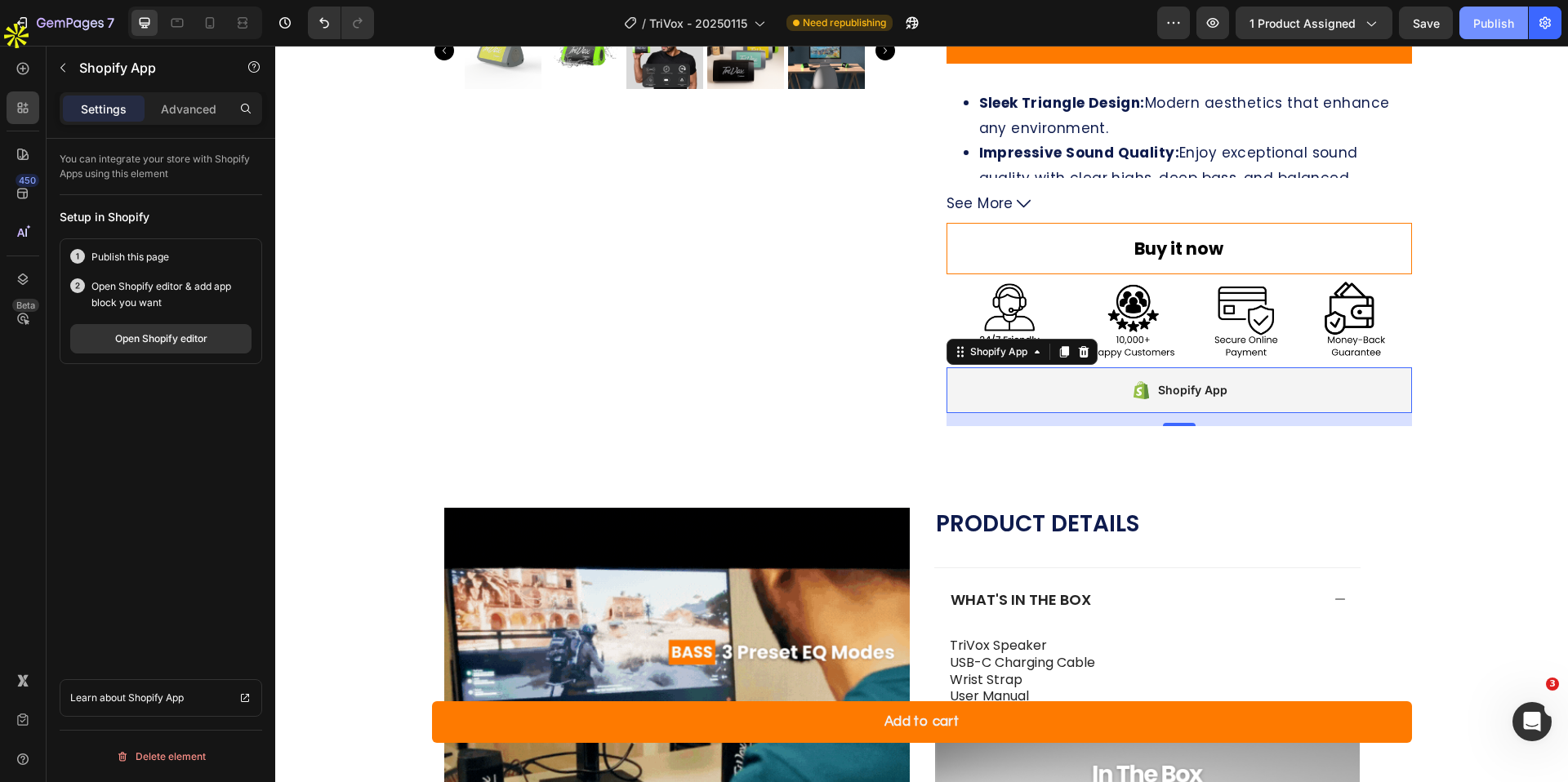
click at [1478, 25] on div "Publish" at bounding box center [1493, 23] width 41 height 17
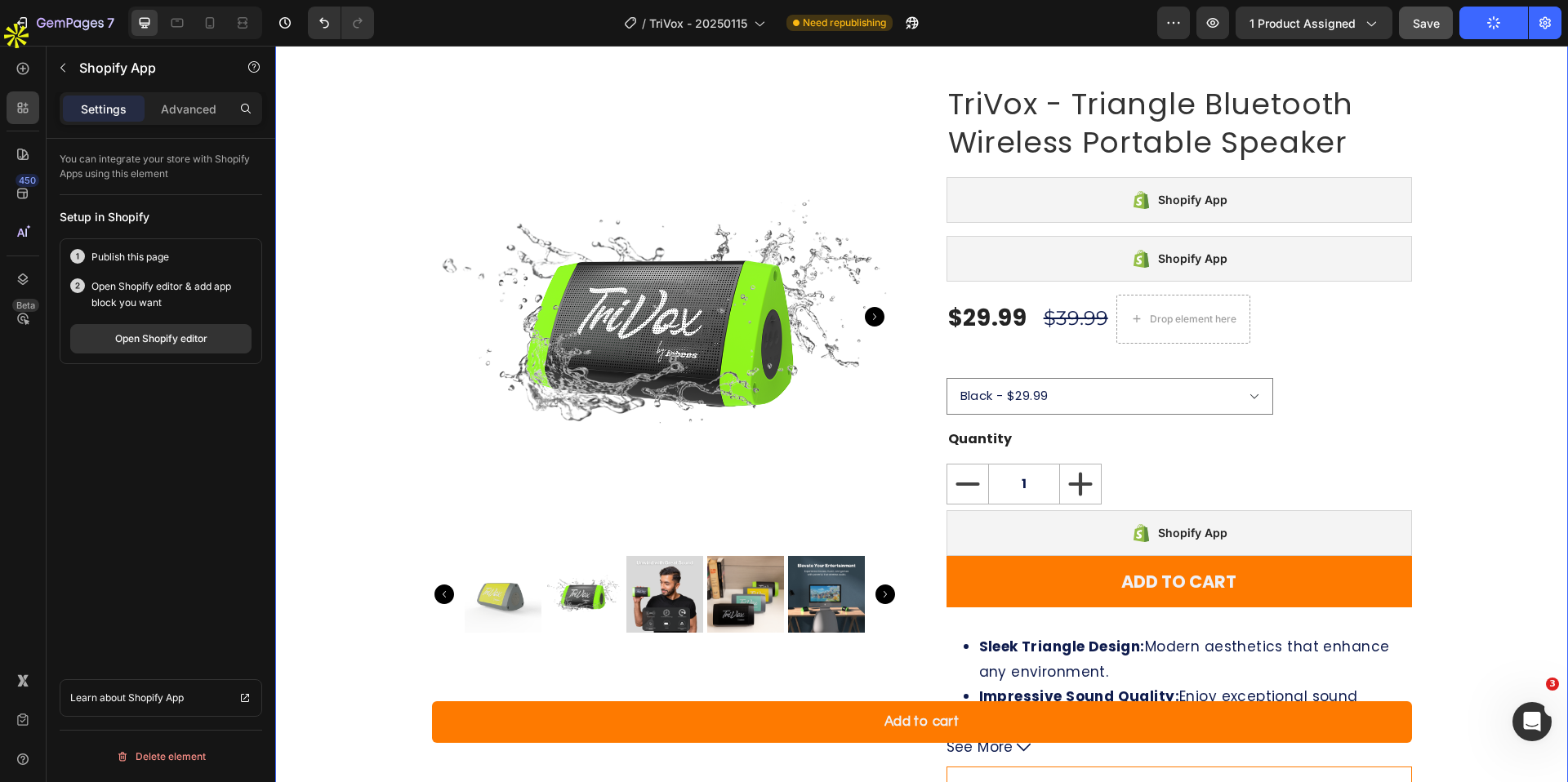
scroll to position [0, 0]
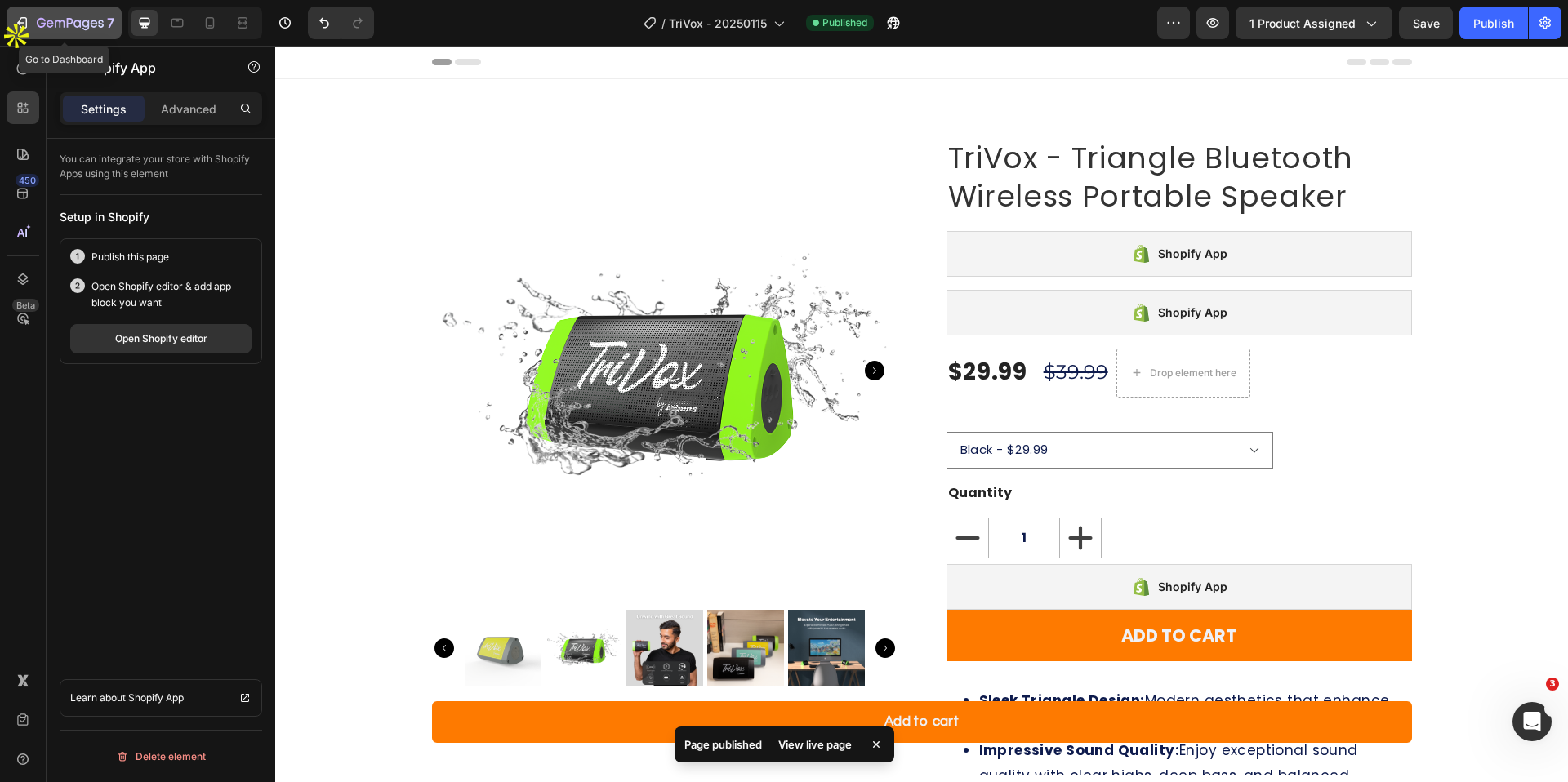
click at [77, 21] on icon "button" at bounding box center [70, 23] width 67 height 14
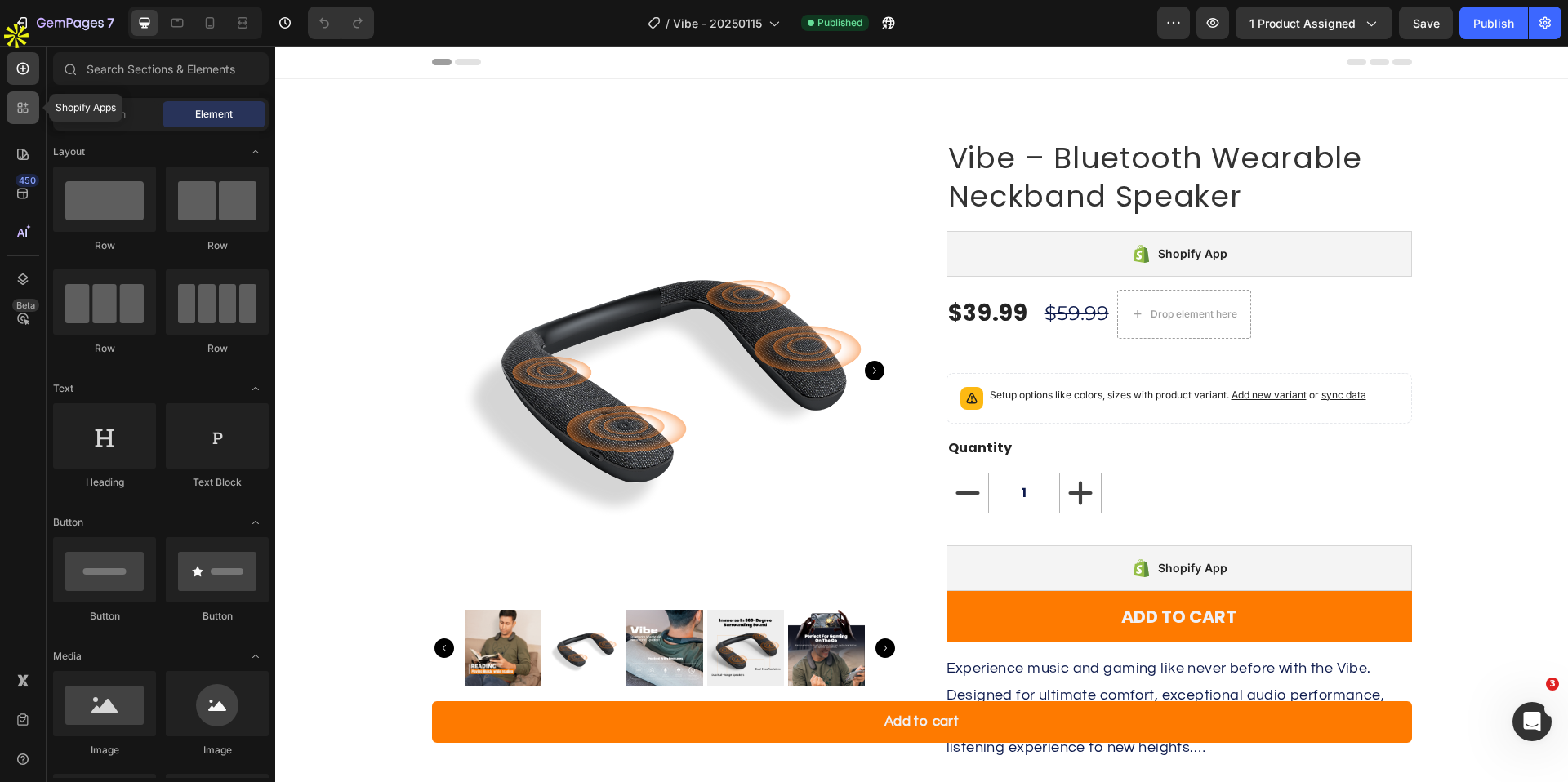
click at [27, 101] on icon at bounding box center [23, 107] width 16 height 16
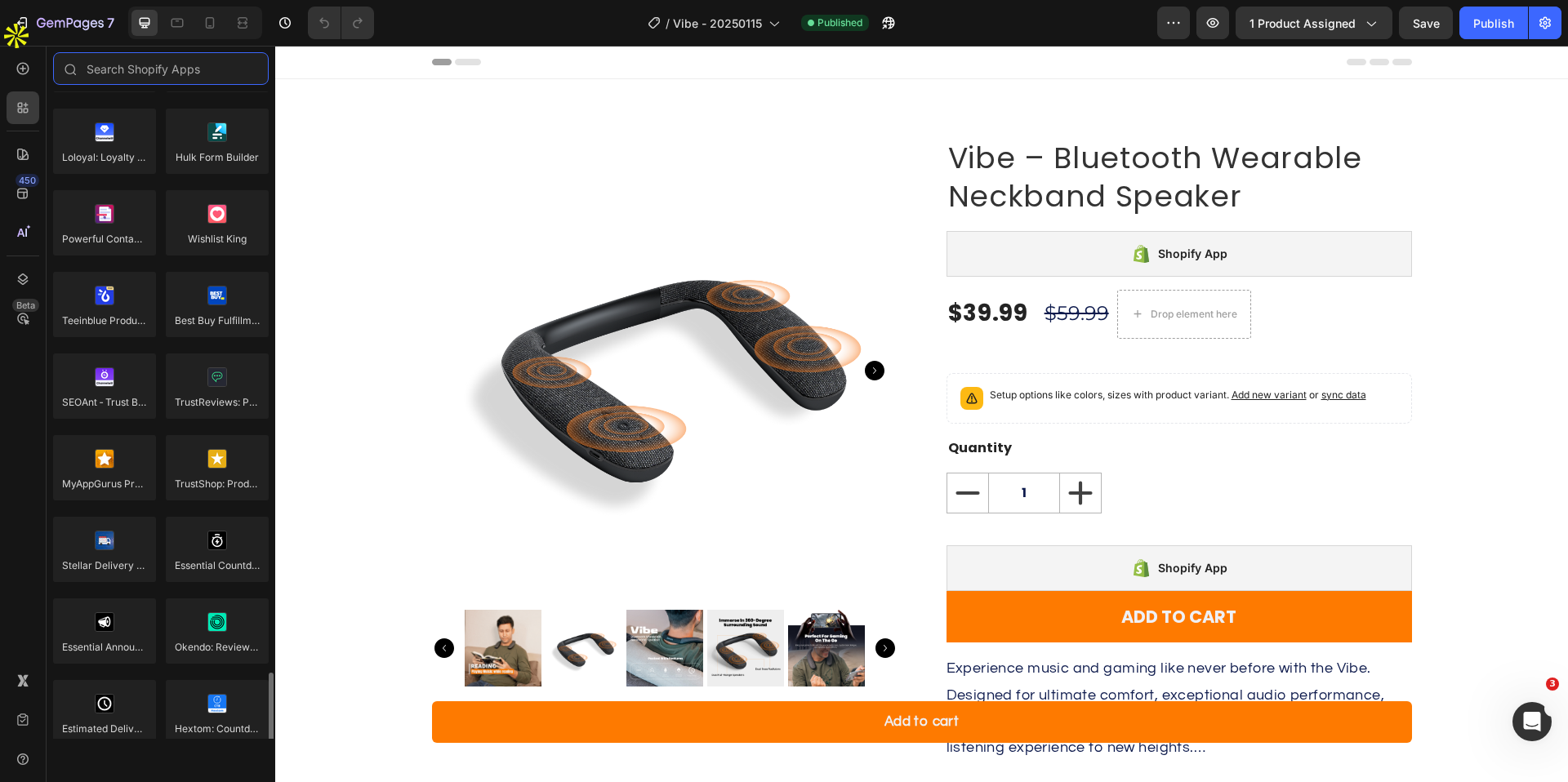
scroll to position [4514, 0]
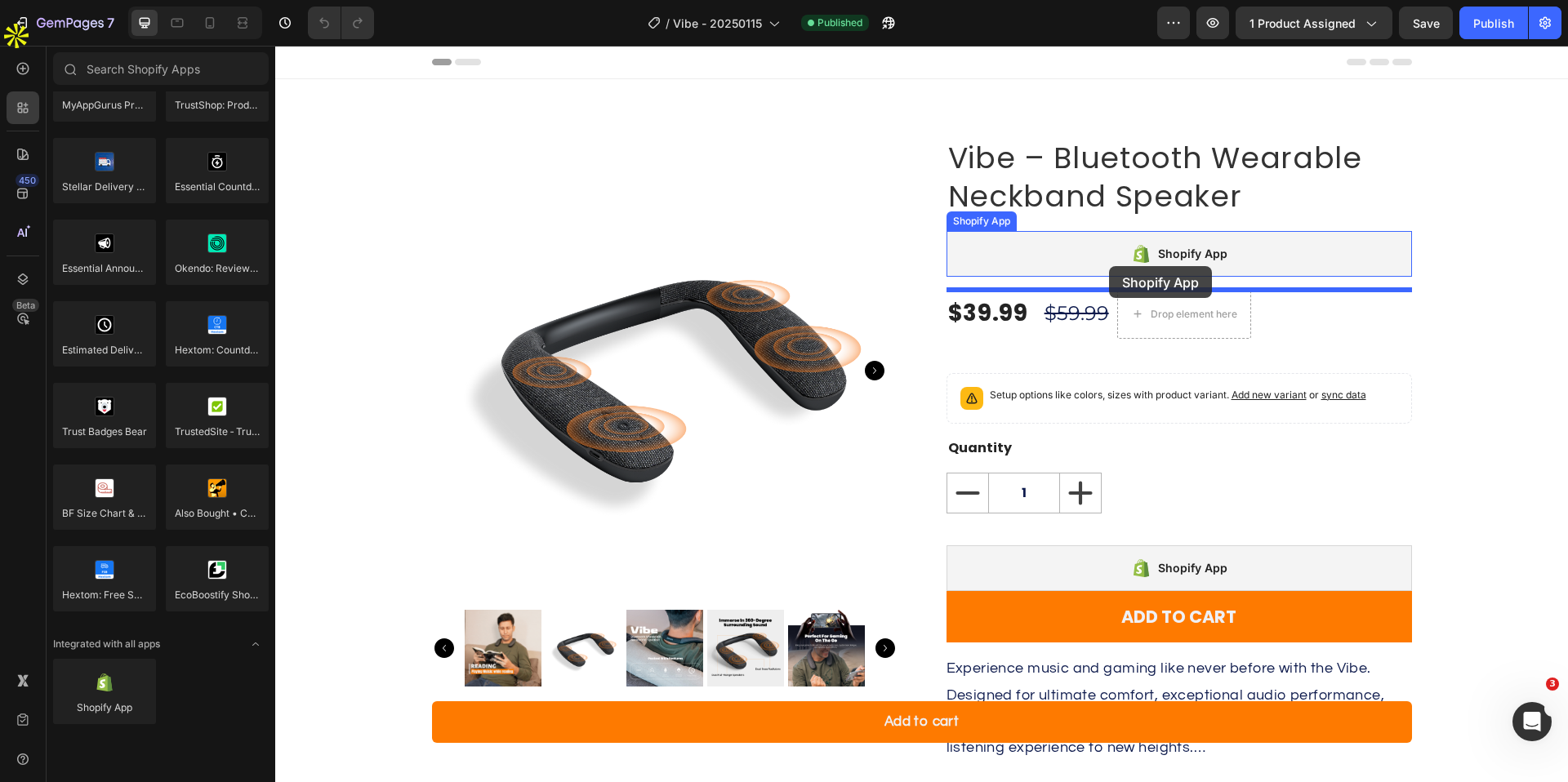
drag, startPoint x: 410, startPoint y: 731, endPoint x: 1109, endPoint y: 267, distance: 839.0
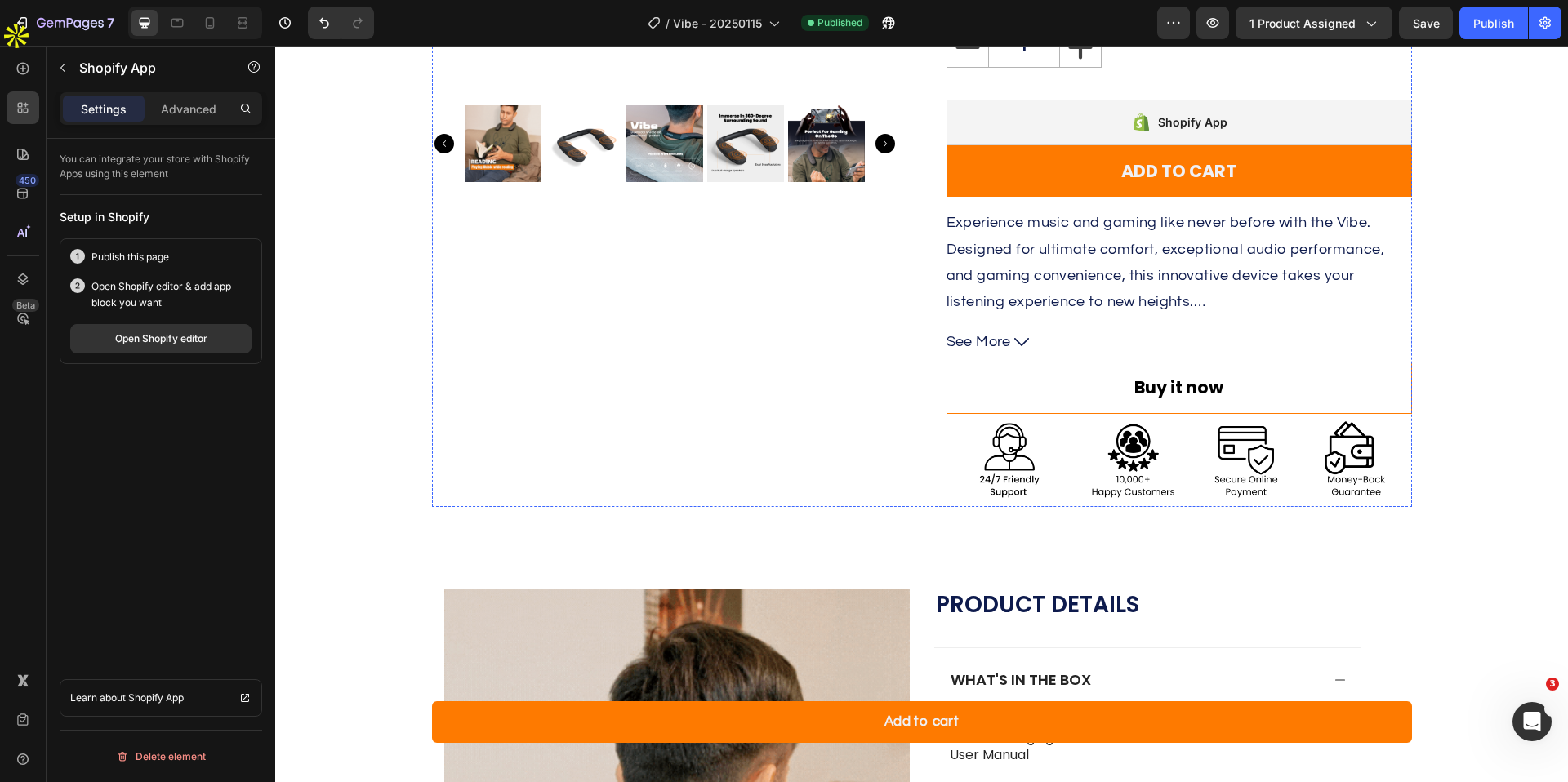
scroll to position [512, 0]
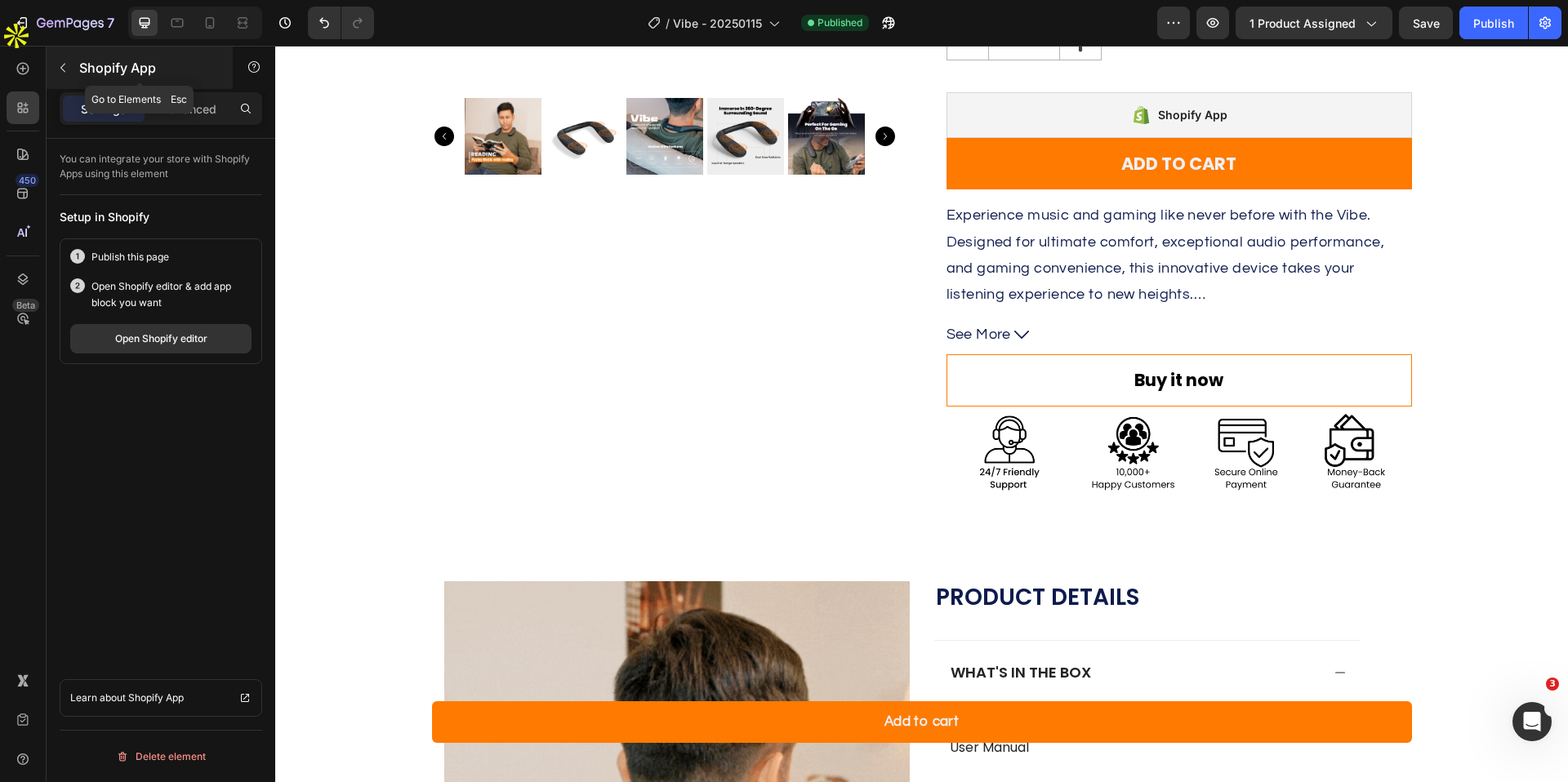
click at [61, 70] on icon "button" at bounding box center [63, 68] width 13 height 13
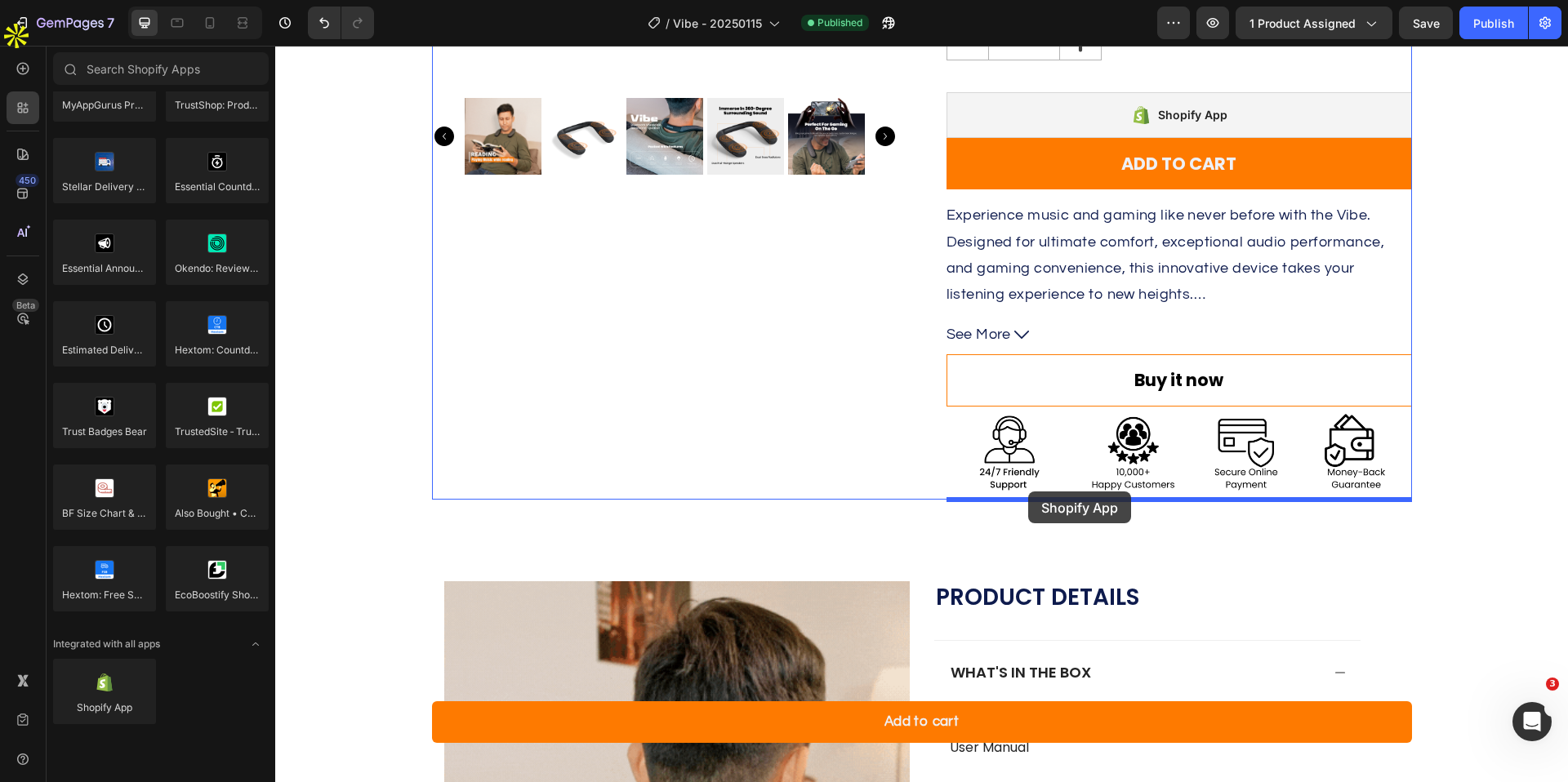
drag, startPoint x: 370, startPoint y: 746, endPoint x: 1028, endPoint y: 491, distance: 705.7
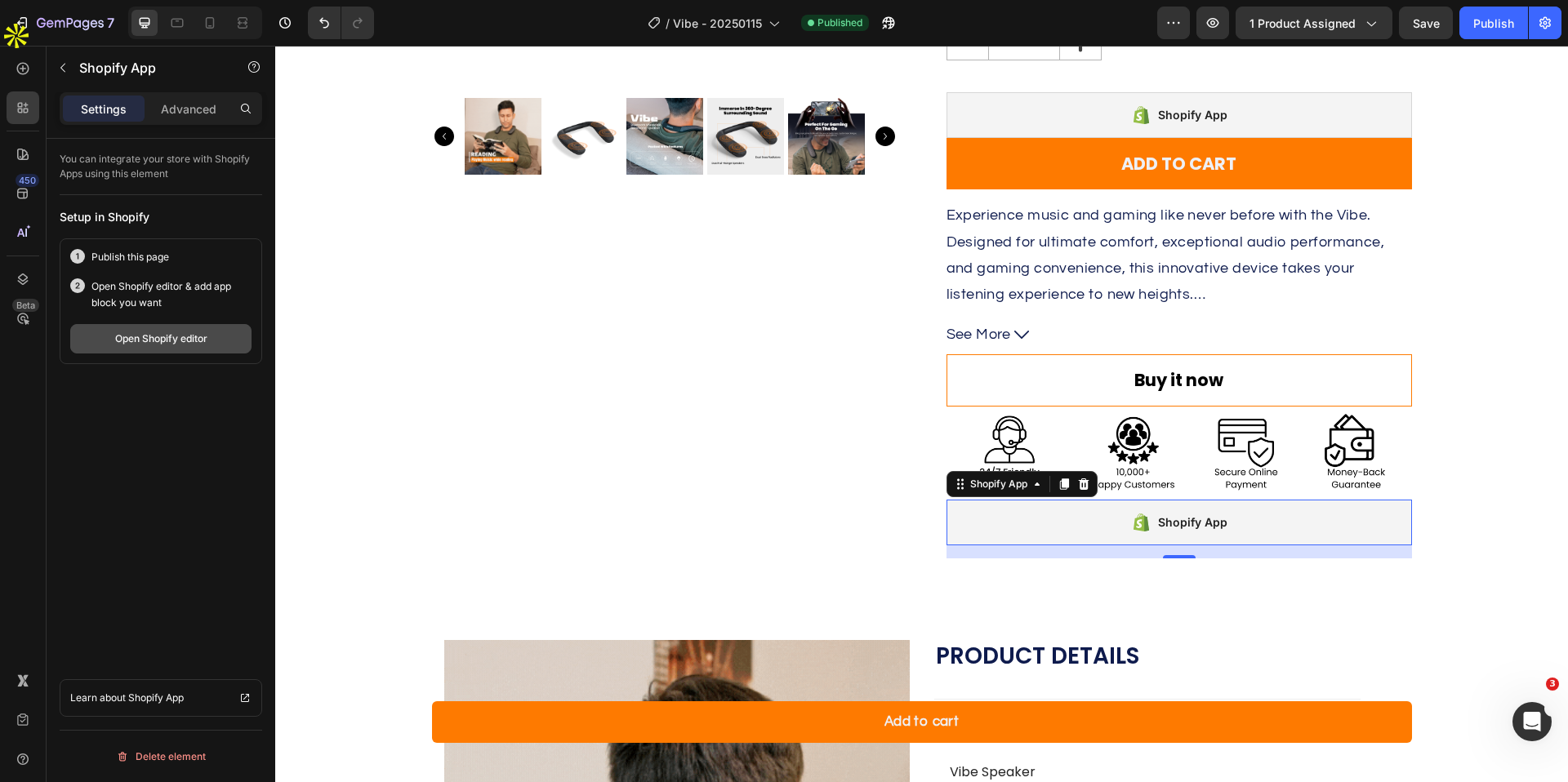
click at [155, 346] on button "Open Shopify editor" at bounding box center [161, 339] width 181 height 29
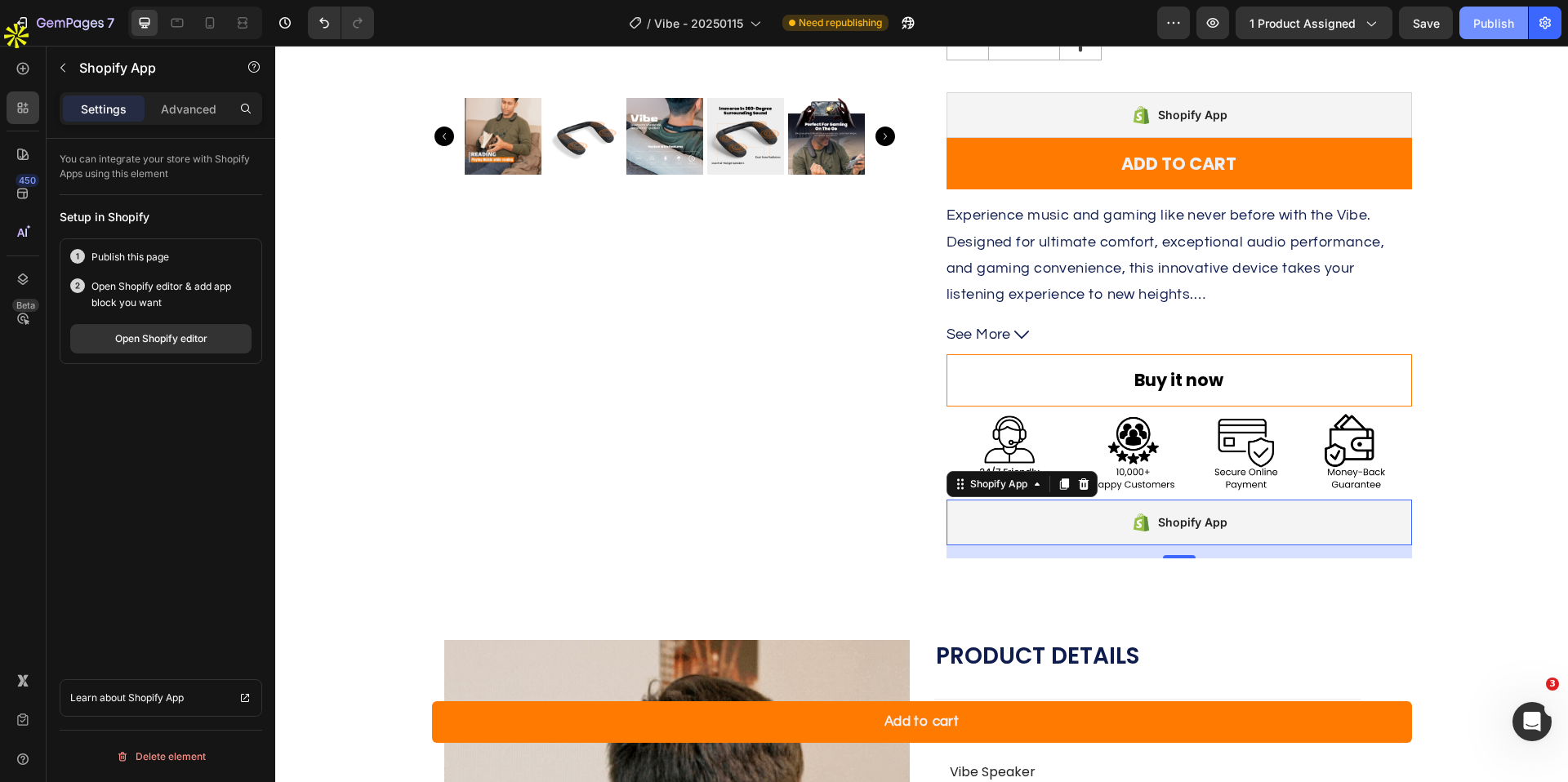
click at [1500, 33] on button "Publish" at bounding box center [1494, 23] width 69 height 33
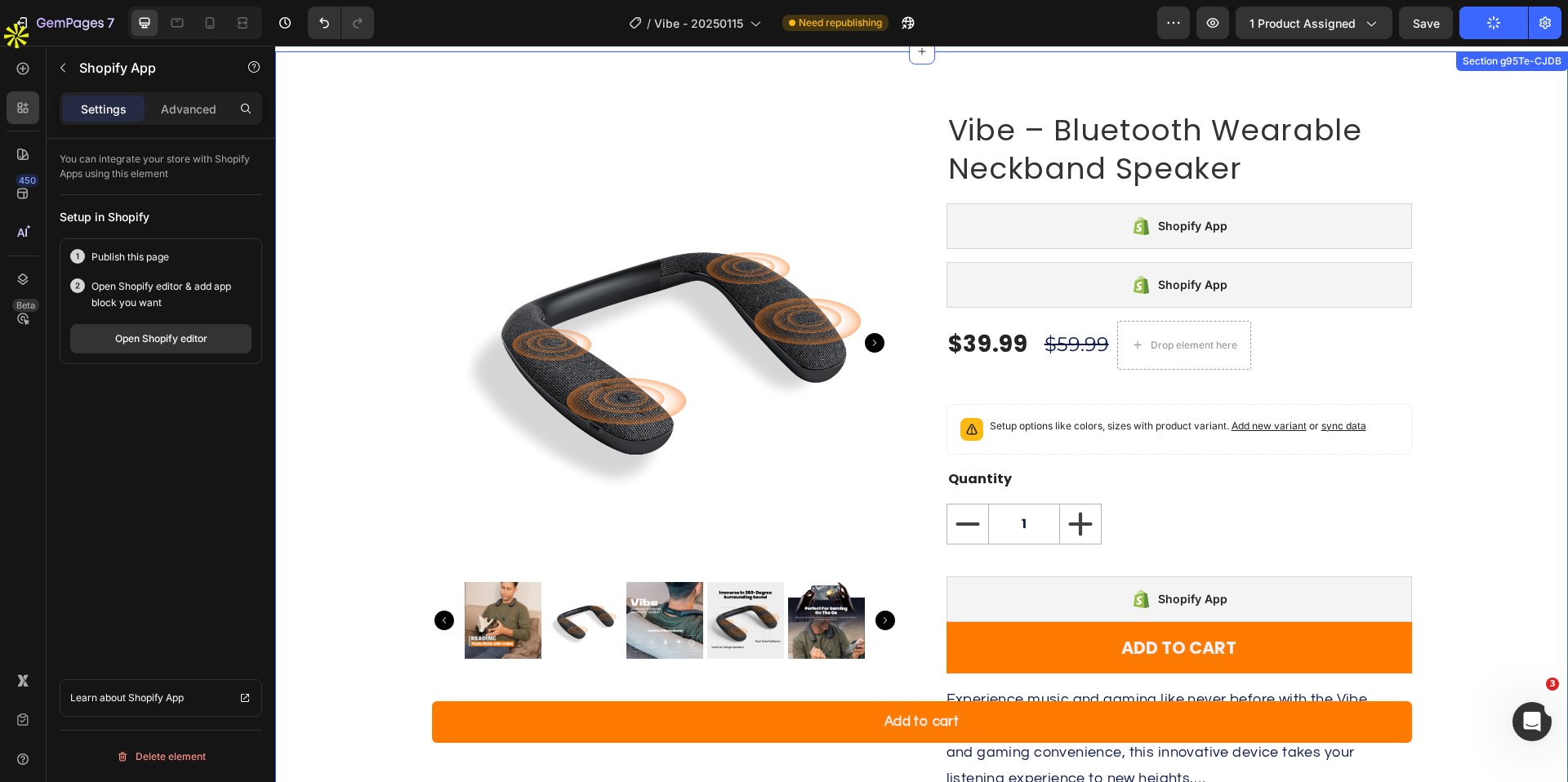
scroll to position [0, 0]
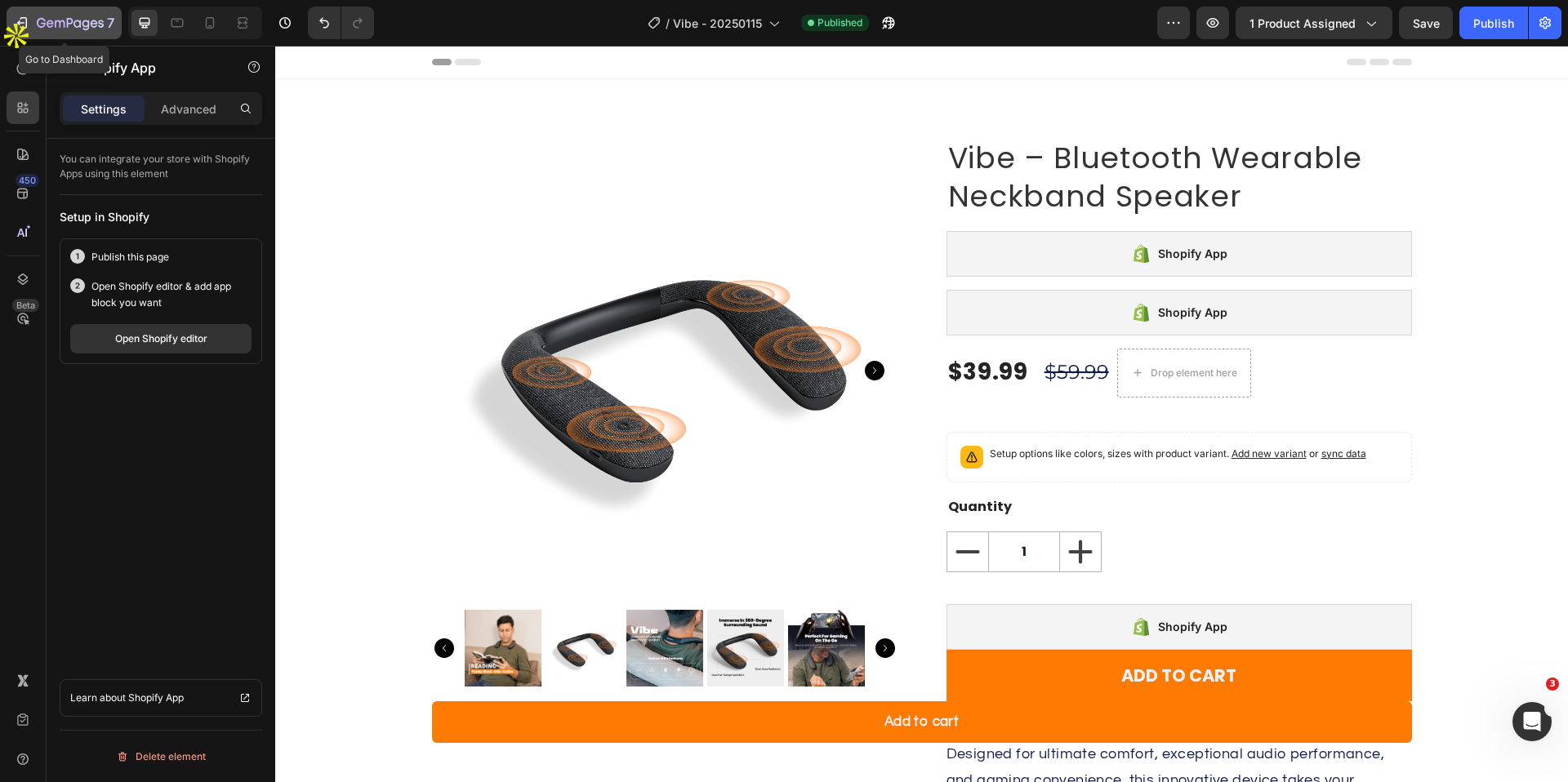
click at [66, 21] on icon "button" at bounding box center [70, 23] width 67 height 14
